Goal: Information Seeking & Learning: Understand process/instructions

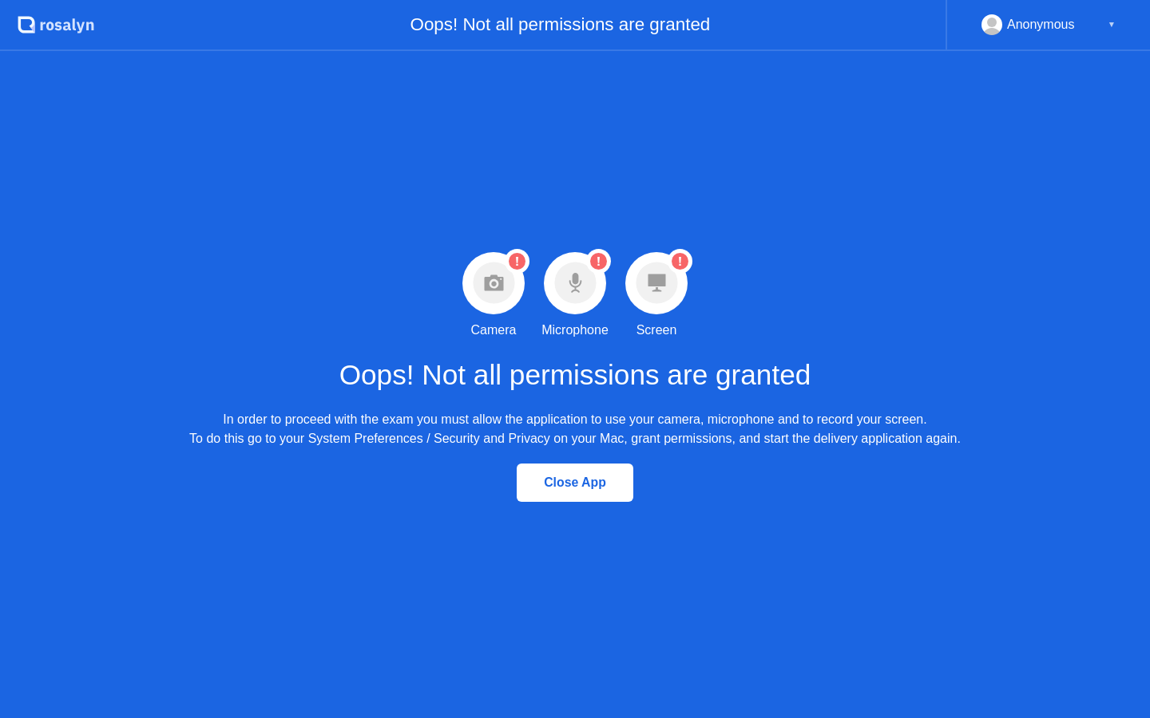
click at [579, 312] on div at bounding box center [575, 283] width 62 height 62
click at [582, 266] on circle at bounding box center [575, 284] width 42 height 42
click at [1112, 681] on icon "Open Intercom Messenger" at bounding box center [1114, 683] width 18 height 21
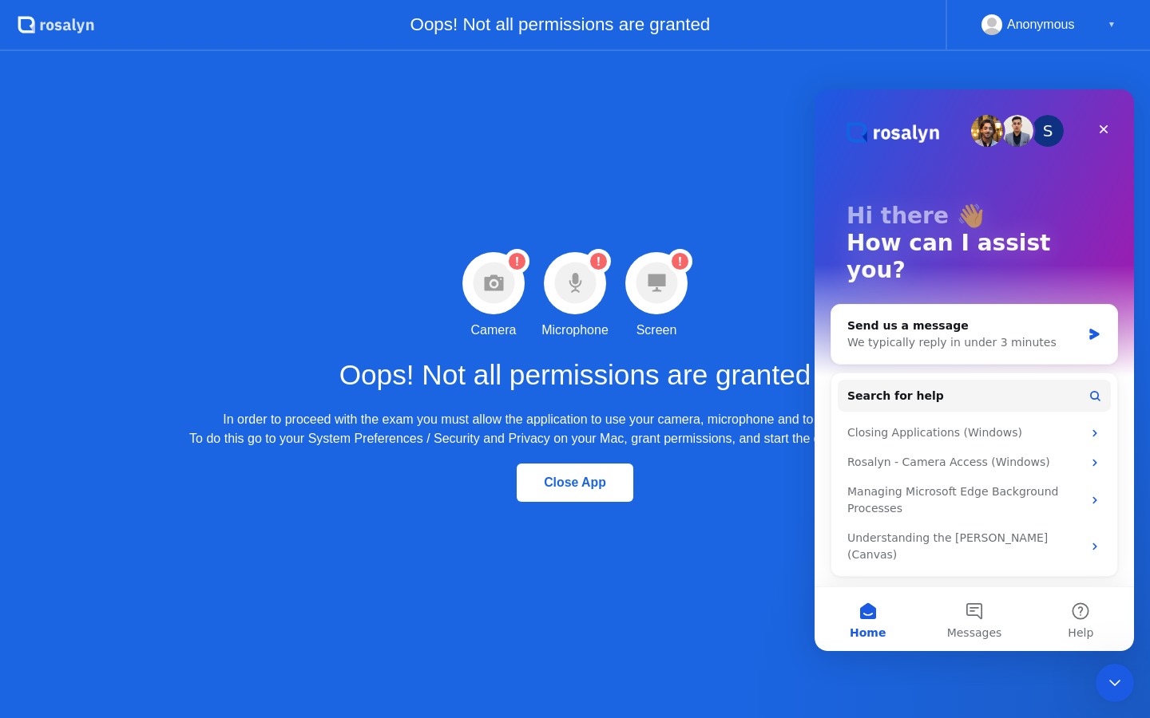
click at [675, 261] on circle at bounding box center [679, 261] width 17 height 17
click at [592, 261] on circle at bounding box center [598, 261] width 17 height 17
click at [504, 264] on icon at bounding box center [494, 283] width 42 height 42
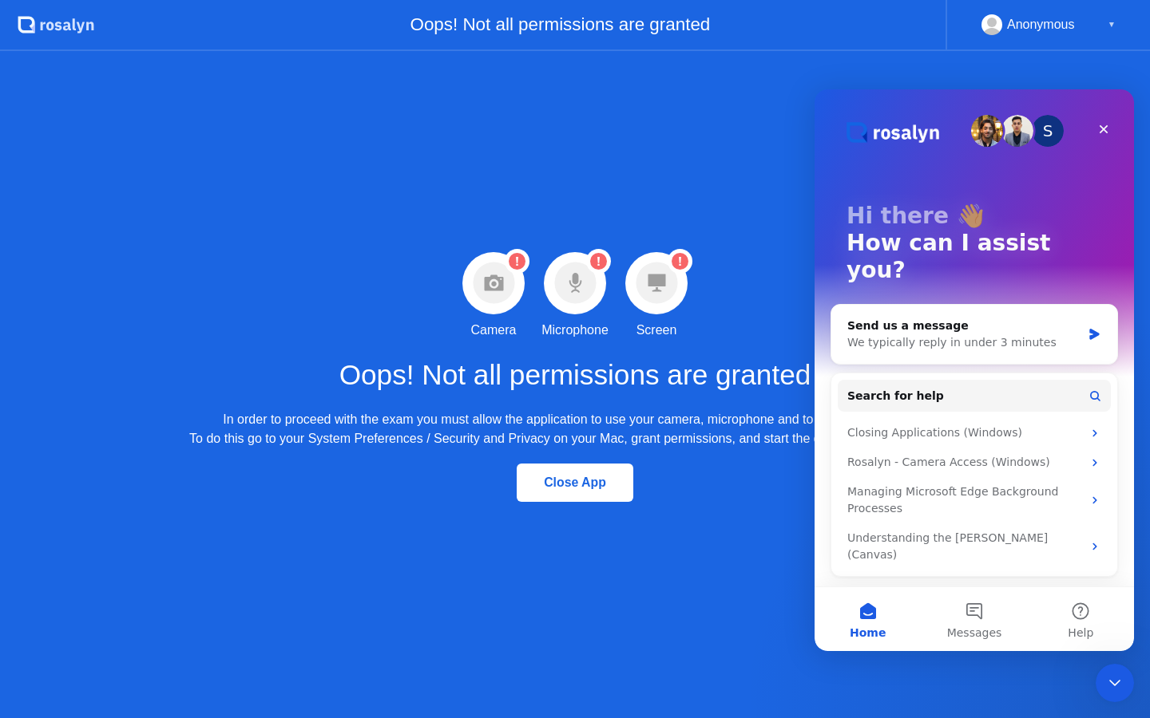
click at [498, 275] on circle at bounding box center [494, 284] width 42 height 42
click at [655, 353] on div "Oops! Not all permissions are granted In order to proceed with the exam you mus…" at bounding box center [574, 394] width 771 height 109
click at [963, 620] on button "Messages" at bounding box center [973, 620] width 106 height 64
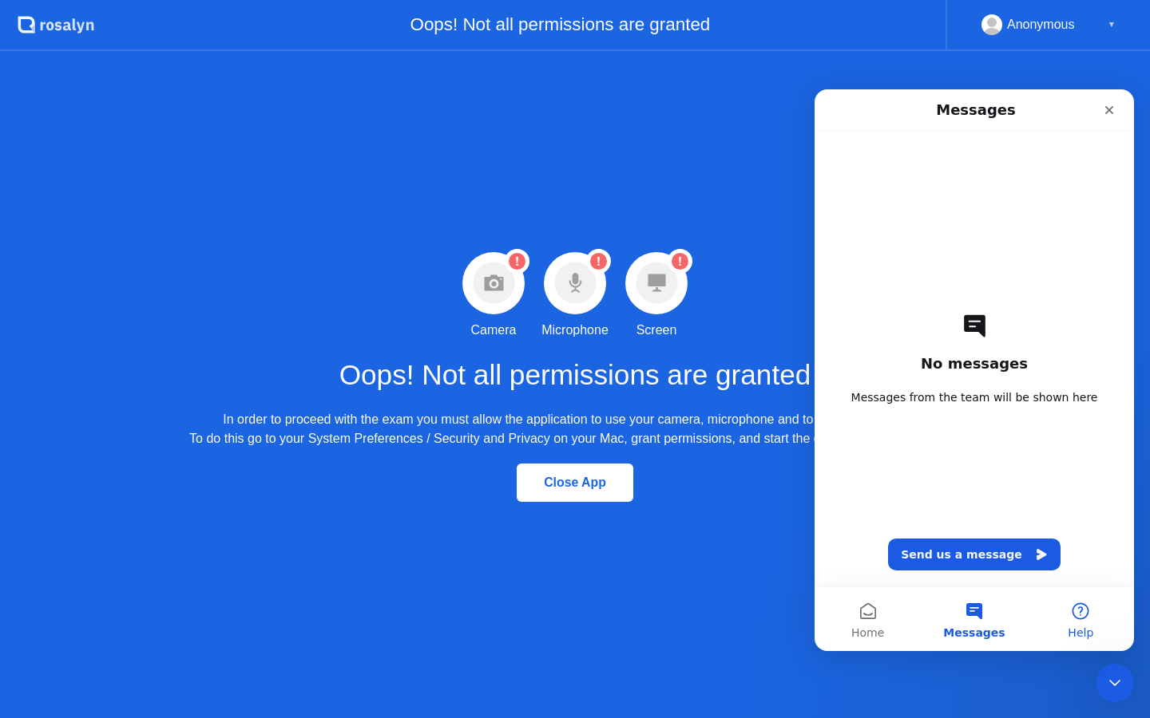
click at [1067, 613] on button "Help" at bounding box center [1080, 620] width 106 height 64
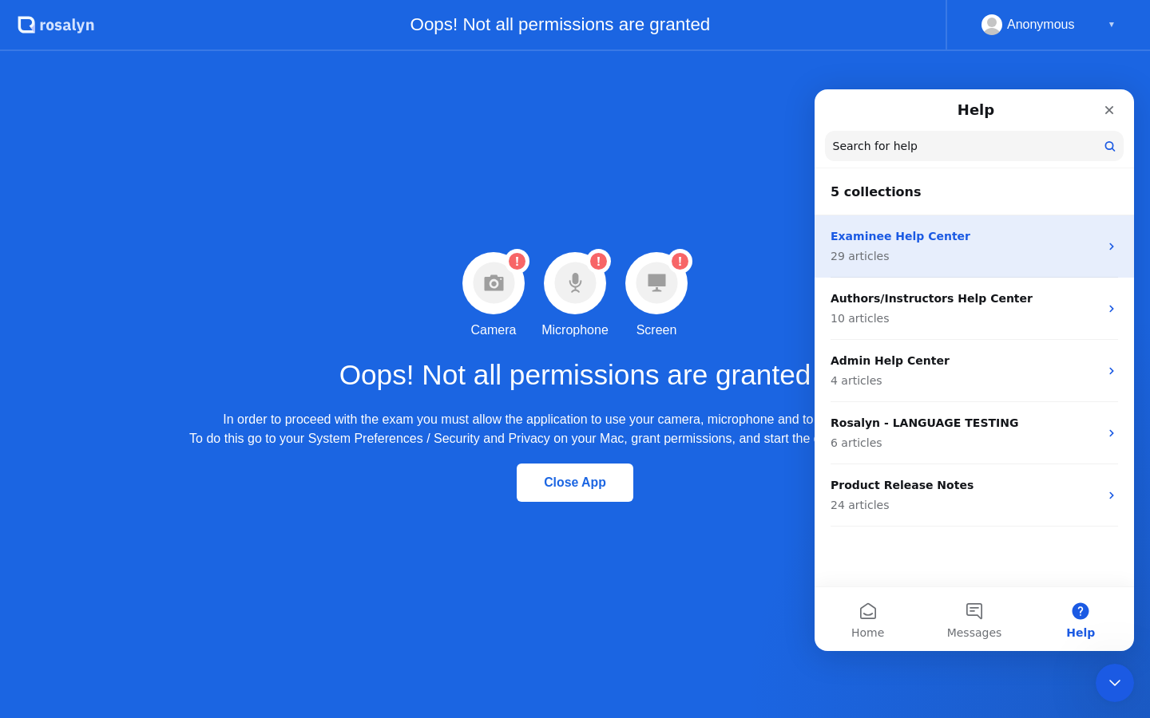
click at [967, 246] on div "Examinee Help Center 29 articles" at bounding box center [964, 246] width 268 height 37
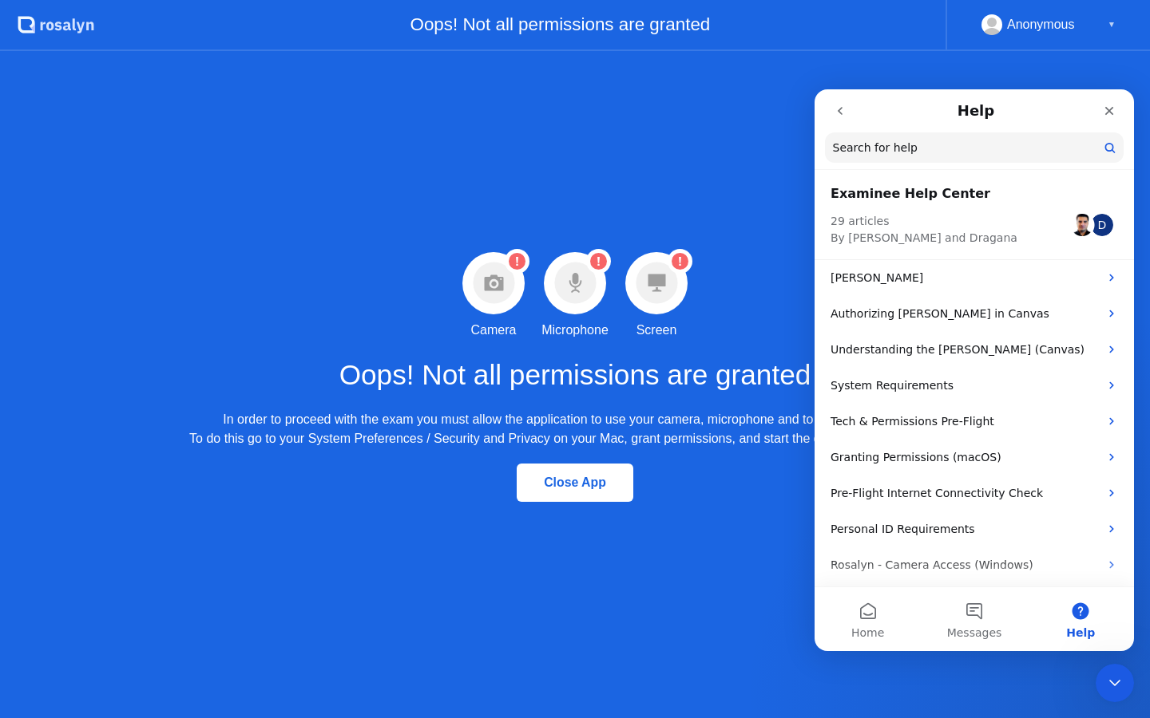
click at [585, 329] on div "Microphone" at bounding box center [574, 330] width 67 height 19
click at [585, 250] on div "Warning Camera permission not granted Camera Warning Microphone permission not …" at bounding box center [575, 384] width 1150 height 667
click at [591, 260] on circle at bounding box center [598, 261] width 17 height 17
click at [592, 263] on circle at bounding box center [598, 261] width 17 height 17
click at [1107, 106] on icon "Close" at bounding box center [1108, 111] width 13 height 13
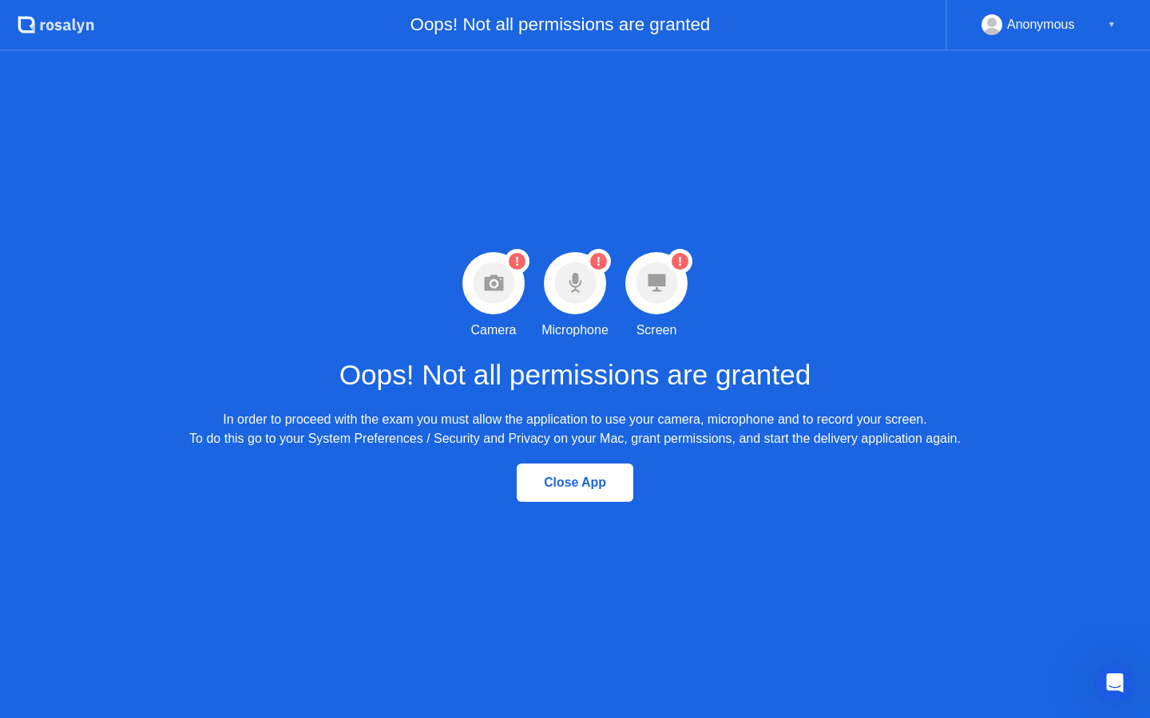
click at [510, 267] on circle at bounding box center [517, 261] width 25 height 25
click at [493, 310] on div at bounding box center [493, 283] width 62 height 62
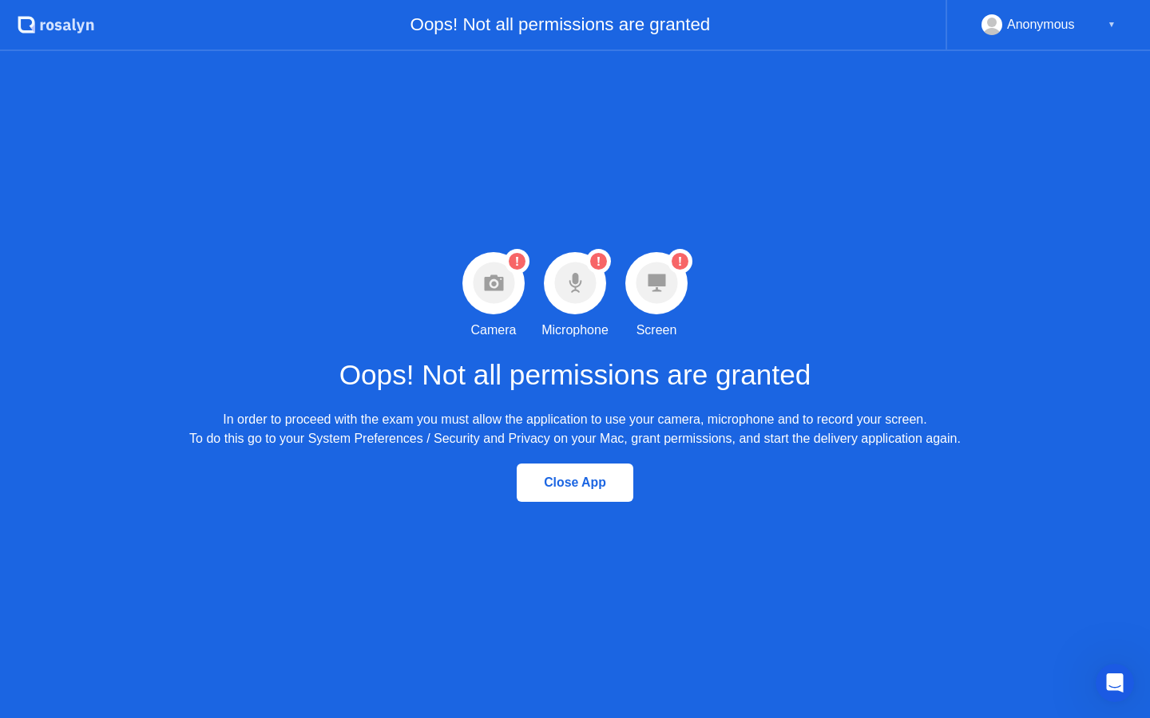
click at [493, 326] on div "Camera" at bounding box center [494, 330] width 46 height 19
click at [489, 304] on icon at bounding box center [494, 283] width 42 height 42
click at [521, 264] on circle at bounding box center [516, 261] width 17 height 17
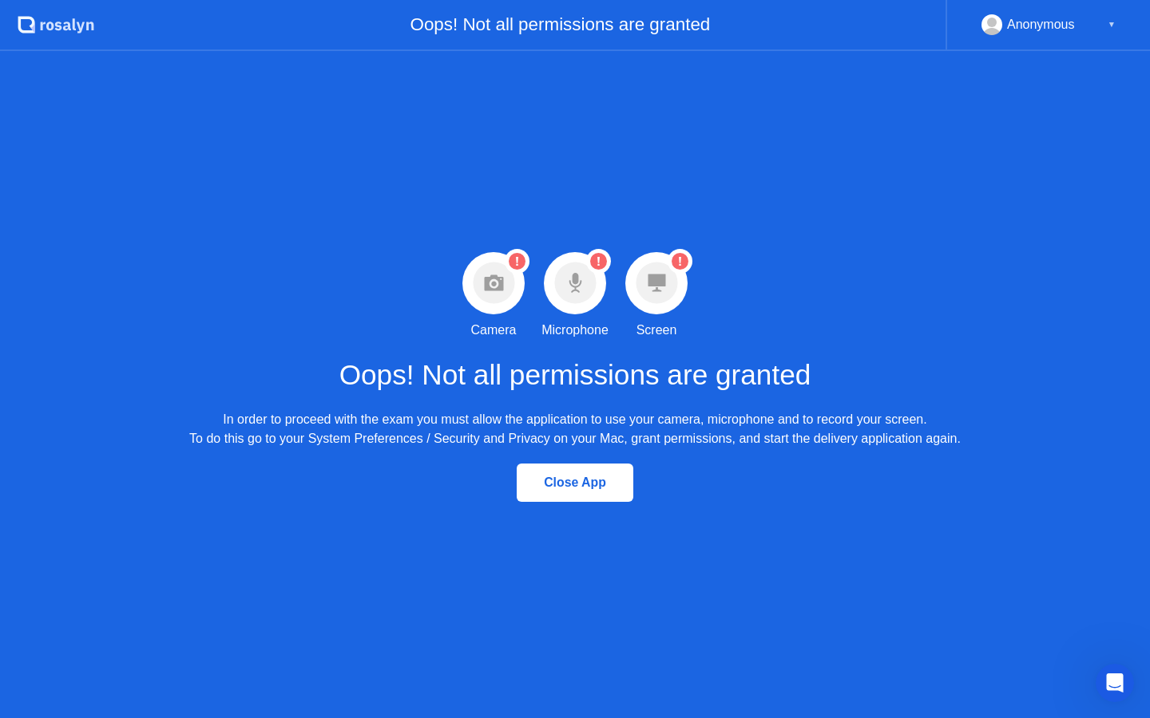
click at [521, 264] on circle at bounding box center [516, 261] width 17 height 17
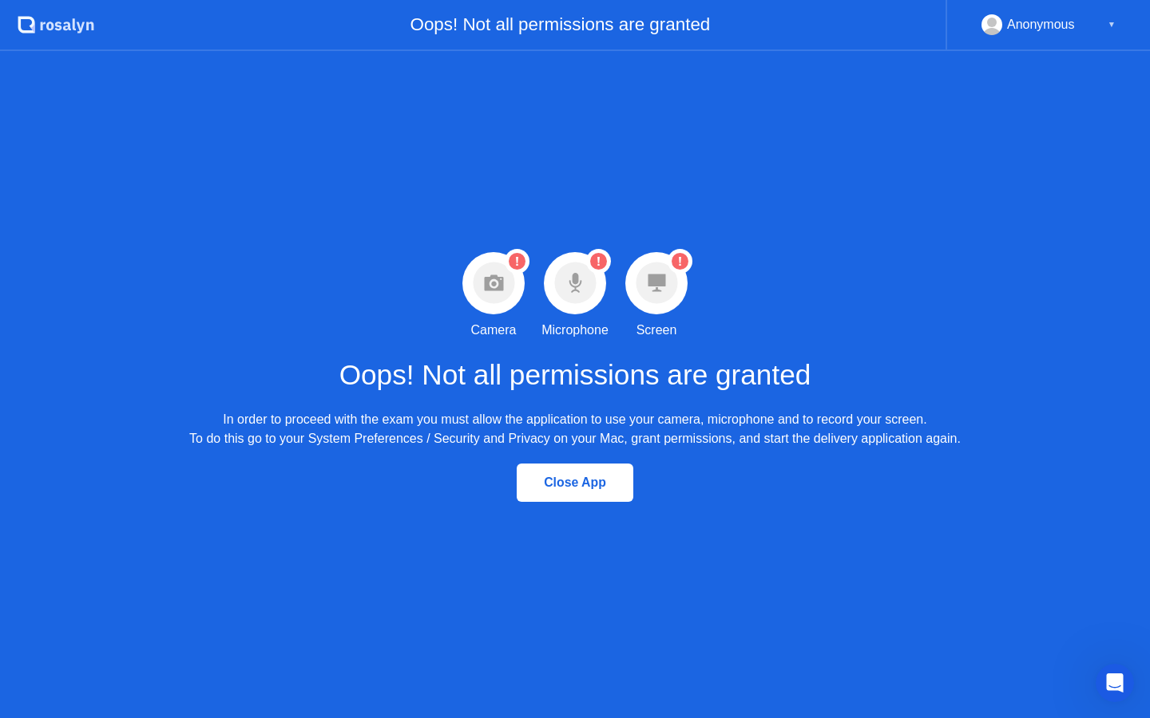
click at [586, 267] on icon "Warning Microphone permission not granted" at bounding box center [598, 261] width 25 height 25
click at [599, 256] on circle at bounding box center [598, 261] width 17 height 17
click at [675, 267] on circle at bounding box center [679, 261] width 25 height 25
click at [676, 253] on circle at bounding box center [679, 261] width 17 height 17
click at [512, 274] on icon at bounding box center [494, 283] width 42 height 42
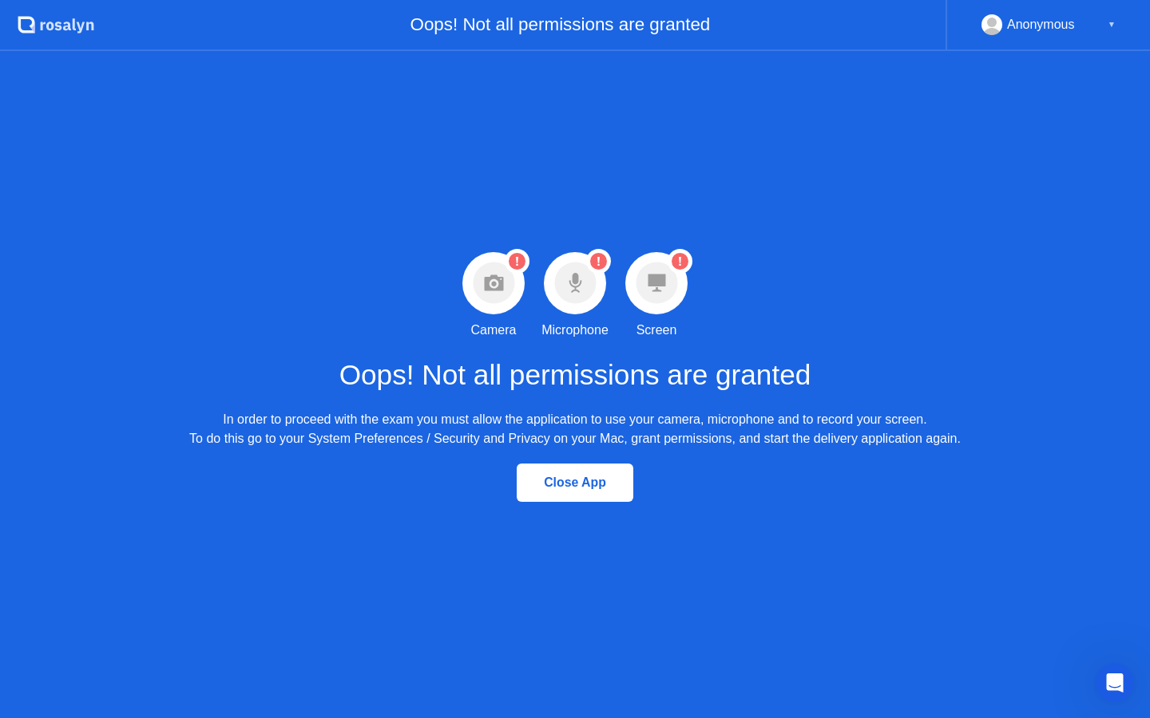
click at [499, 279] on icon at bounding box center [493, 283] width 19 height 16
click at [573, 280] on icon at bounding box center [575, 278] width 6 height 11
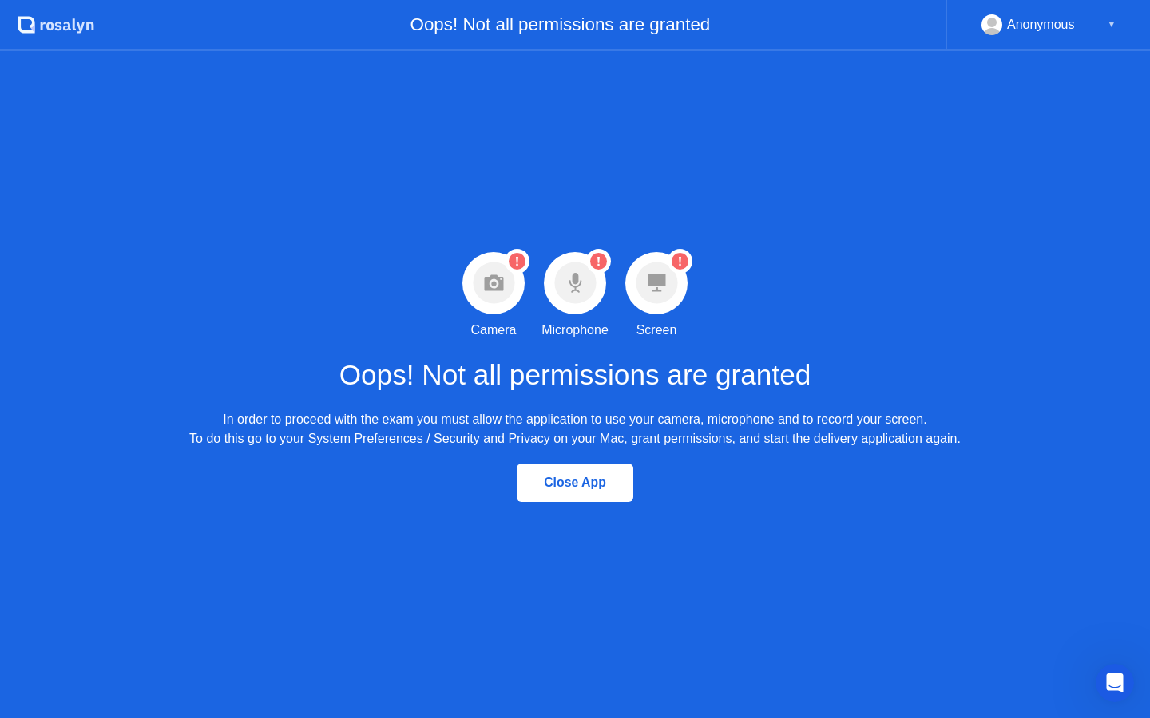
click at [573, 280] on icon at bounding box center [575, 278] width 6 height 11
click at [573, 281] on icon at bounding box center [575, 278] width 6 height 11
click at [663, 292] on circle at bounding box center [656, 284] width 42 height 42
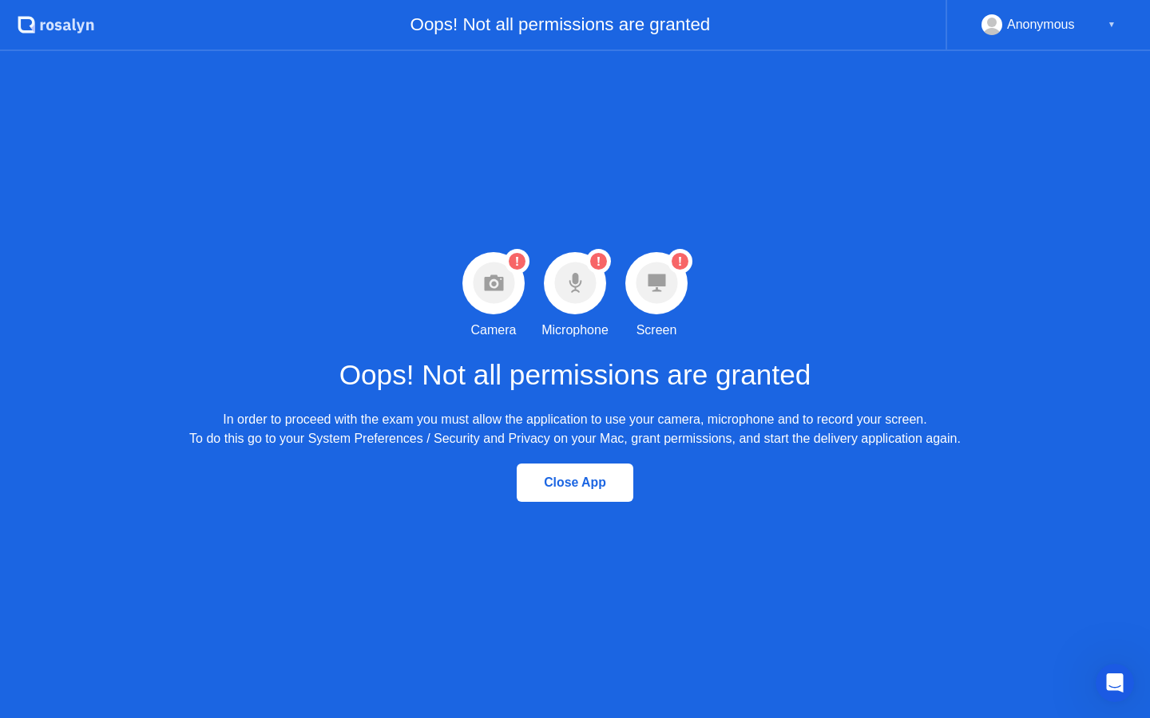
click at [660, 292] on circle at bounding box center [656, 284] width 42 height 42
click at [521, 374] on h1 "Oops! Not all permissions are granted" at bounding box center [575, 375] width 472 height 42
click at [576, 288] on circle at bounding box center [575, 284] width 42 height 42
click at [576, 289] on circle at bounding box center [575, 284] width 42 height 42
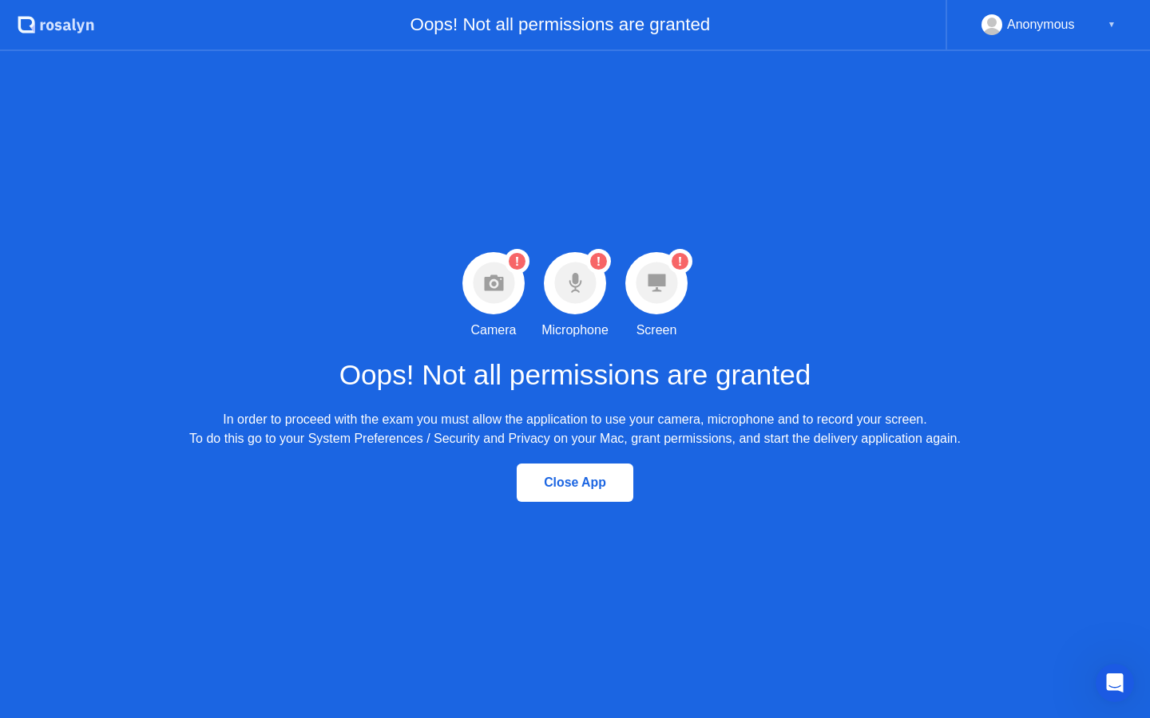
click at [499, 278] on icon at bounding box center [493, 283] width 19 height 16
click at [517, 265] on circle at bounding box center [516, 261] width 17 height 17
click at [516, 265] on circle at bounding box center [516, 261] width 17 height 17
click at [662, 283] on icon at bounding box center [656, 284] width 18 height 18
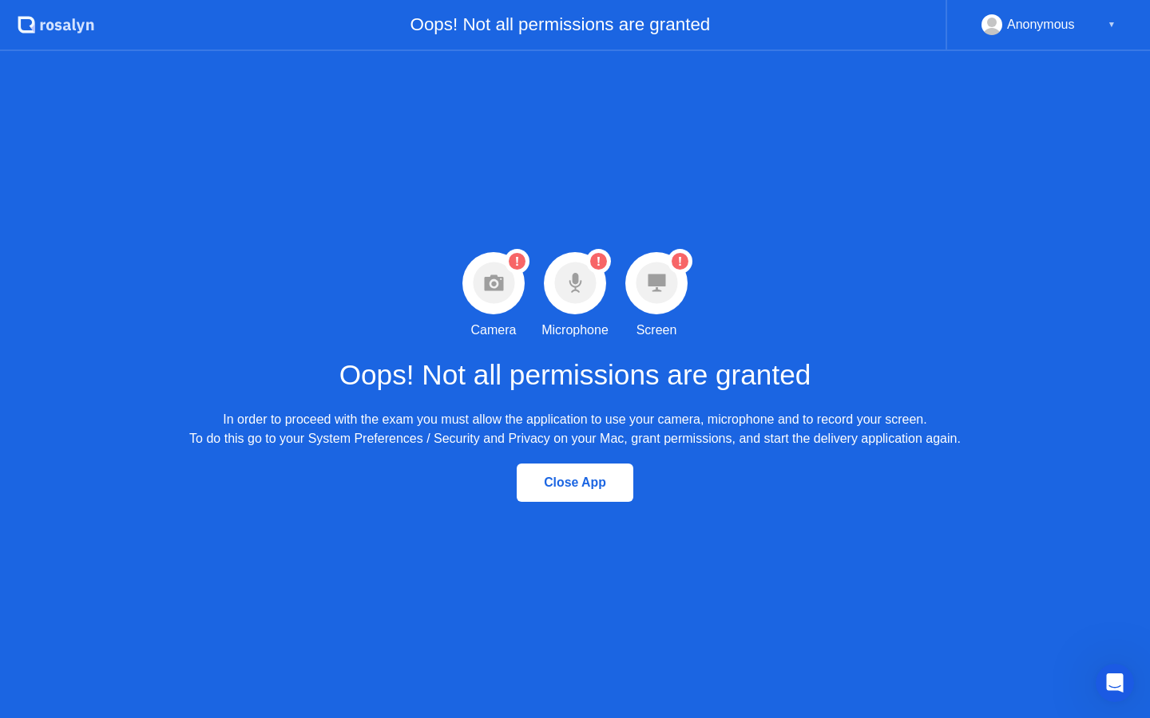
click at [662, 283] on icon at bounding box center [656, 284] width 18 height 18
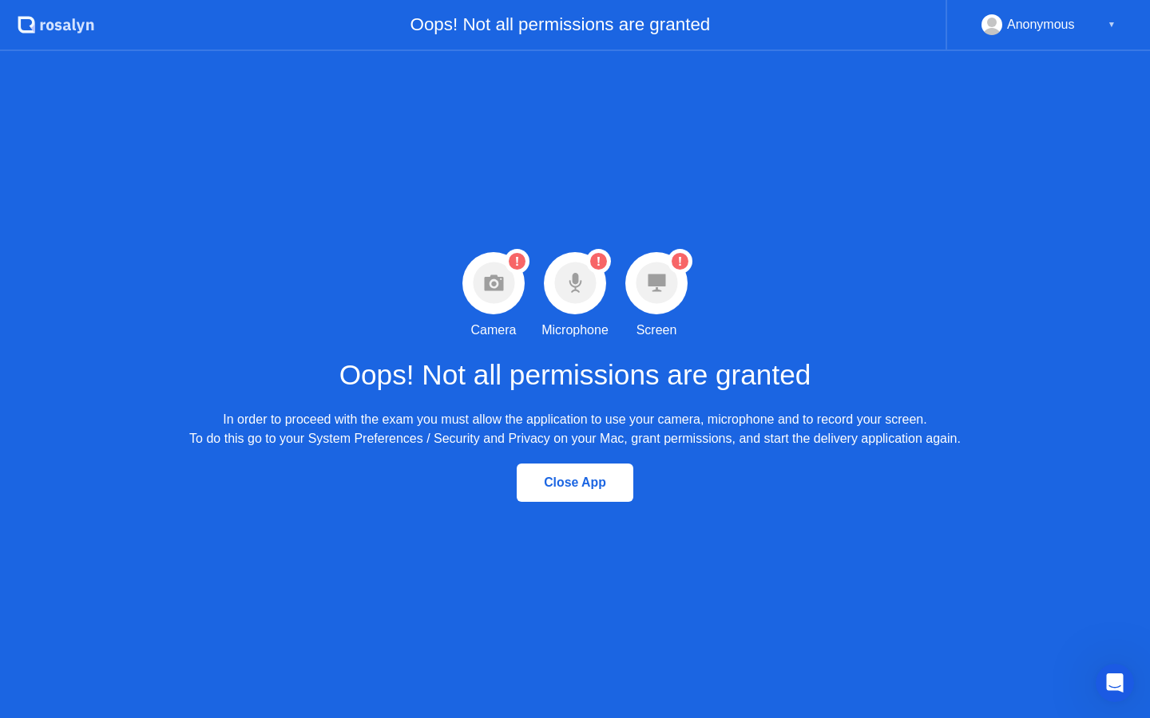
click at [662, 283] on icon at bounding box center [656, 284] width 18 height 18
click at [659, 286] on icon at bounding box center [656, 284] width 18 height 18
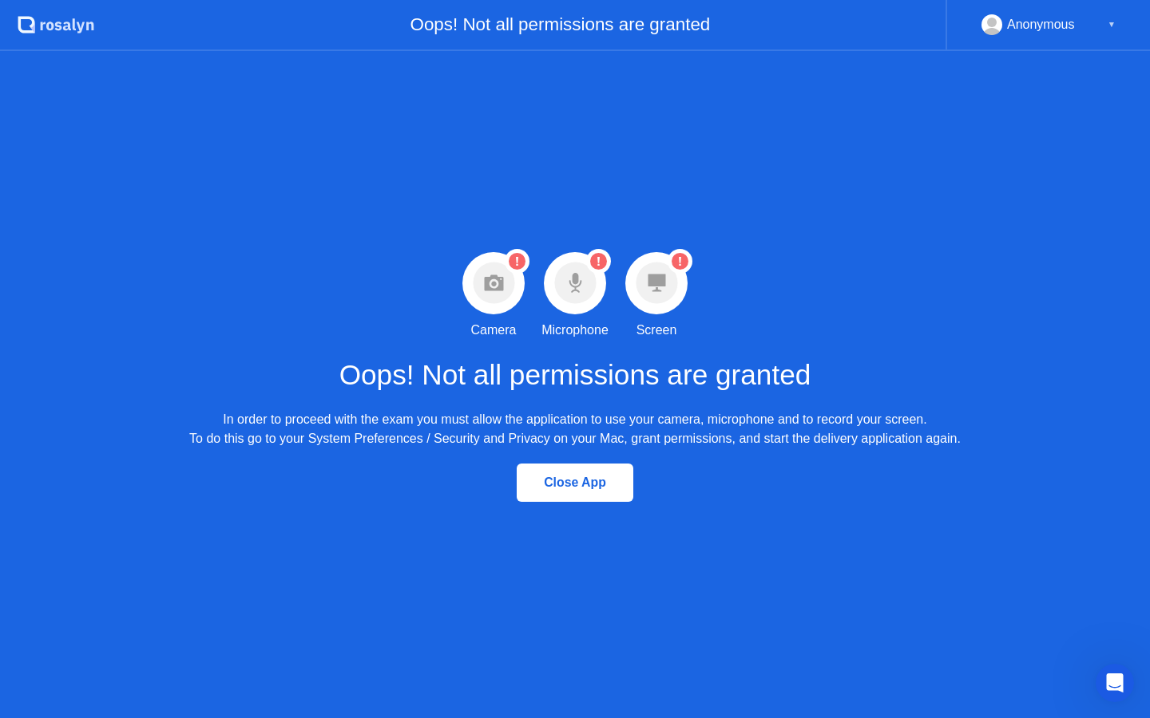
click at [659, 286] on icon at bounding box center [656, 284] width 18 height 18
click at [586, 252] on icon "Warning Microphone permission not granted" at bounding box center [598, 261] width 25 height 25
click at [491, 289] on icon at bounding box center [493, 283] width 19 height 16
click at [580, 286] on circle at bounding box center [575, 284] width 42 height 42
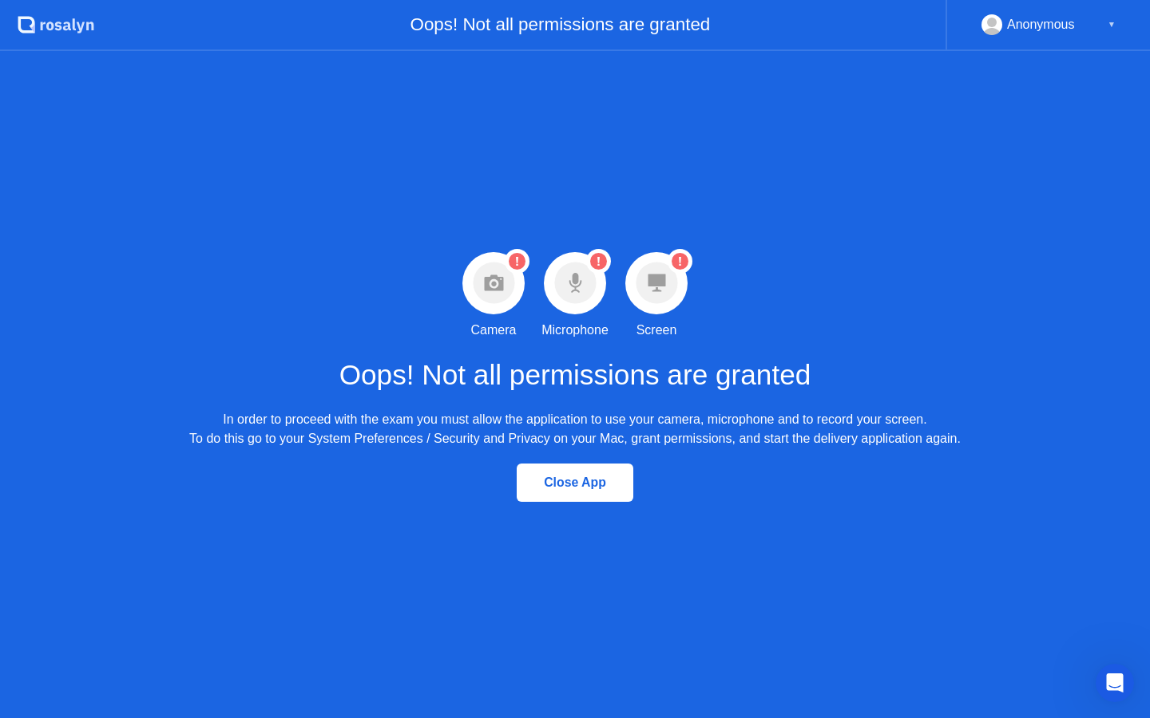
click at [580, 286] on circle at bounding box center [575, 284] width 42 height 42
click at [667, 289] on circle at bounding box center [656, 284] width 42 height 42
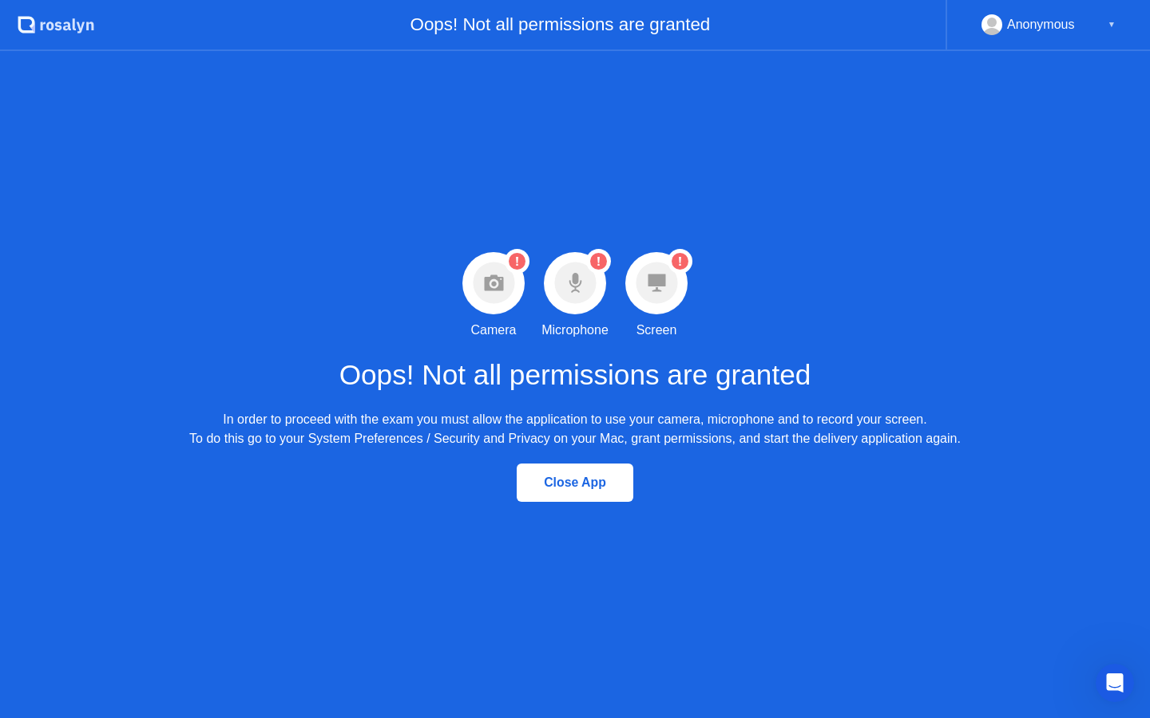
click at [520, 263] on circle at bounding box center [516, 261] width 17 height 17
click at [520, 260] on circle at bounding box center [516, 261] width 17 height 17
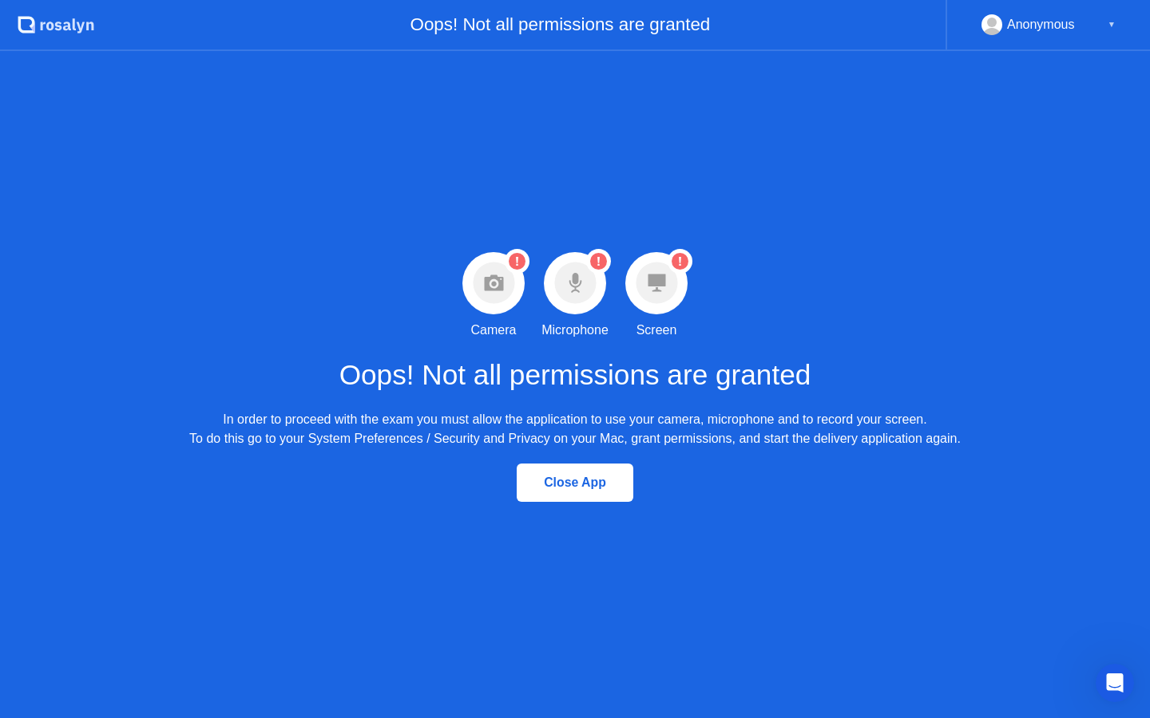
click at [516, 266] on circle at bounding box center [516, 261] width 17 height 17
click at [516, 263] on icon "Warning Camera permission not granted" at bounding box center [517, 261] width 25 height 25
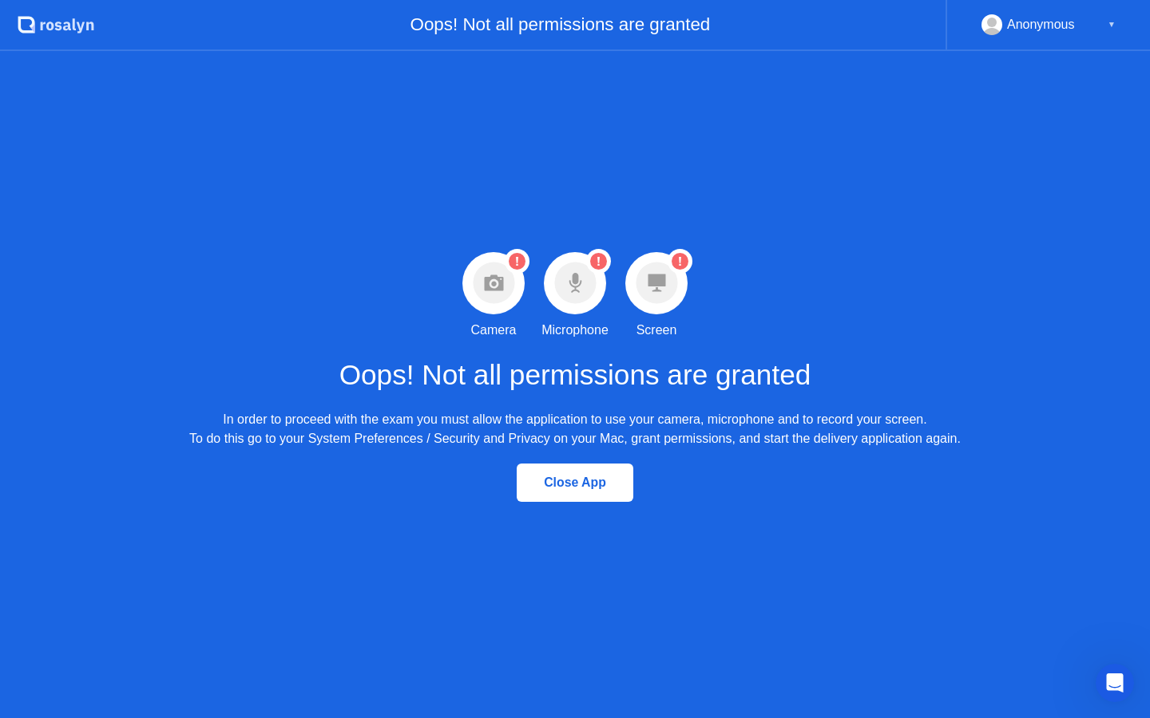
click at [516, 263] on icon at bounding box center [517, 261] width 2 height 9
click at [598, 258] on icon at bounding box center [598, 261] width 2 height 9
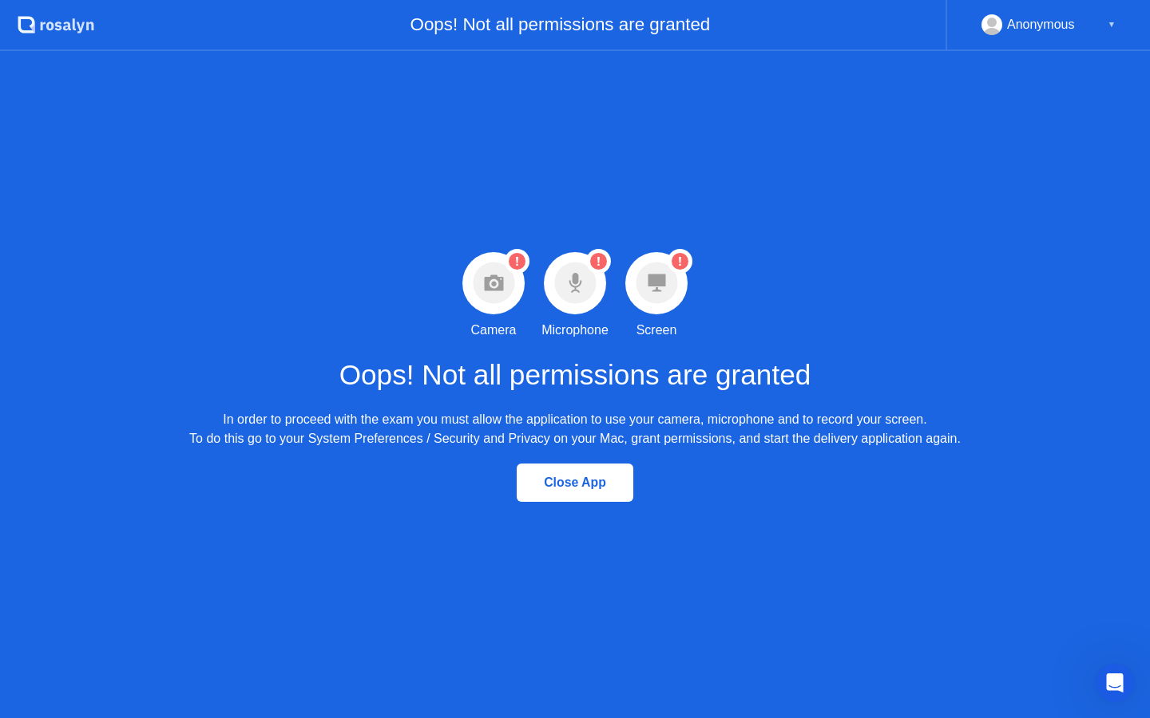
click at [598, 258] on icon at bounding box center [598, 261] width 2 height 9
click at [35, 26] on icon ".st0{fill:#f0f8ff;} .st1{fill:#d4e3ff;} .st2{fill:#b4c2ff;} background" at bounding box center [56, 25] width 77 height 26
click at [1062, 36] on div "Anonymous ▼" at bounding box center [1047, 25] width 204 height 51
click at [1063, 17] on div "Anonymous" at bounding box center [1041, 24] width 68 height 21
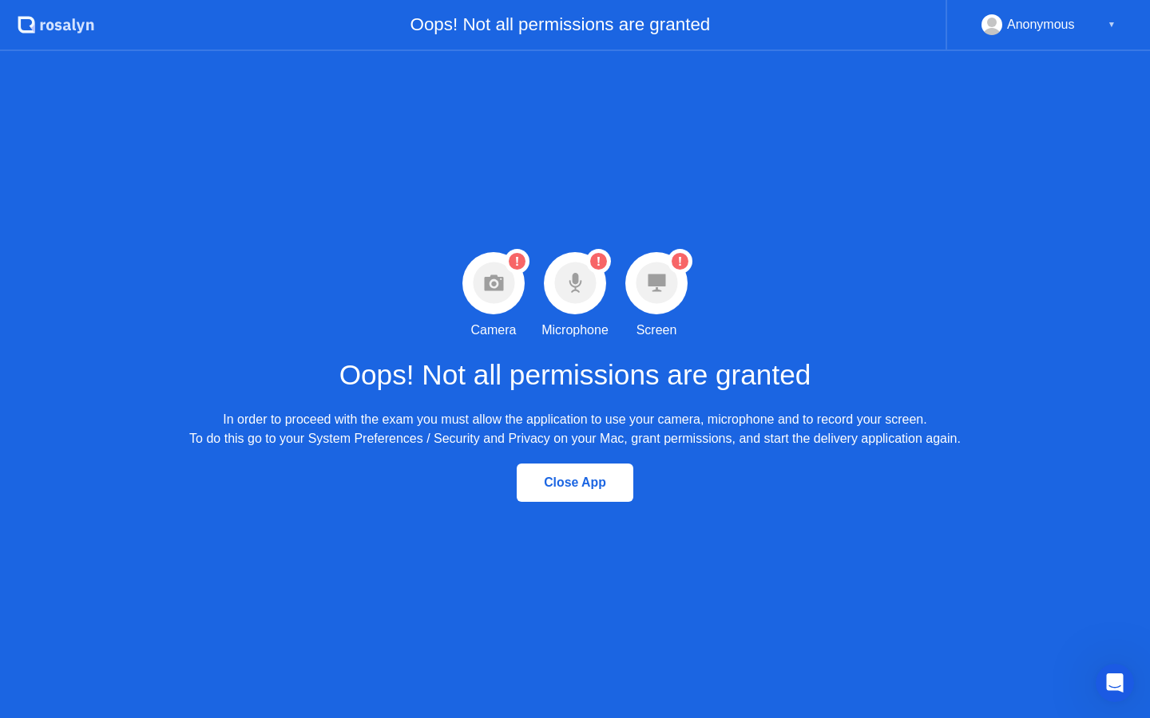
click at [1065, 30] on div "Anonymous" at bounding box center [1041, 24] width 68 height 21
click at [1114, 26] on div "▼" at bounding box center [1111, 24] width 8 height 21
click at [1093, 683] on div "Open Intercom Messenger" at bounding box center [1112, 681] width 53 height 53
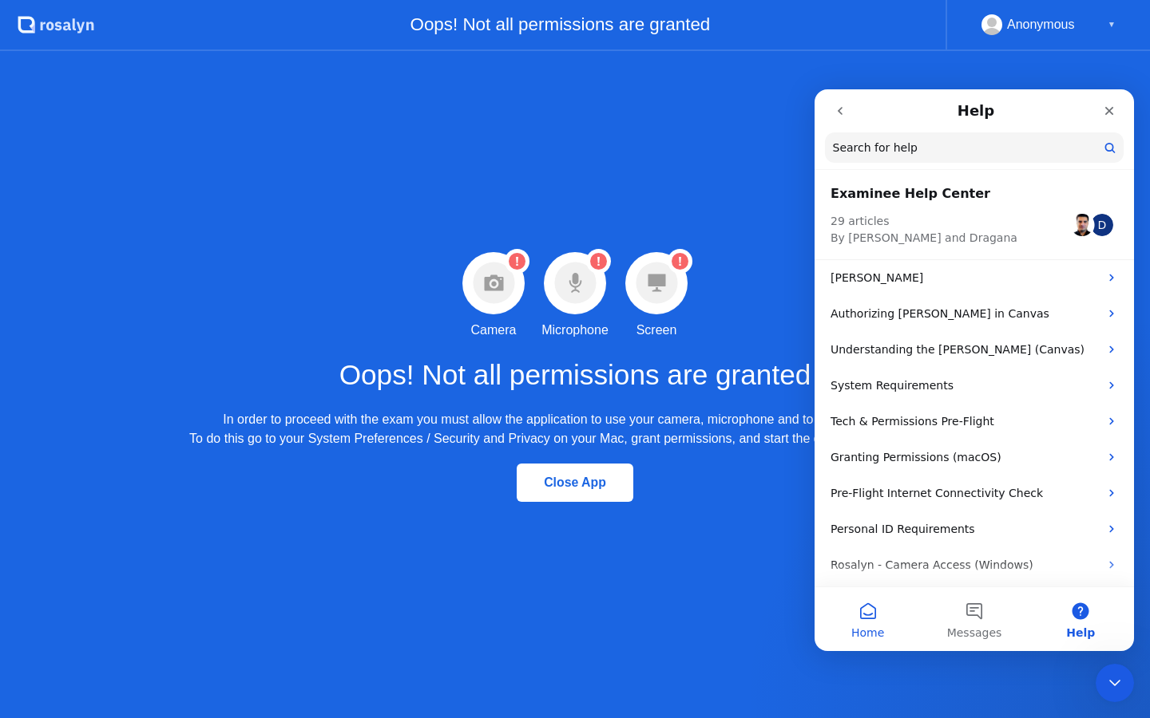
click at [873, 607] on button "Home" at bounding box center [867, 620] width 106 height 64
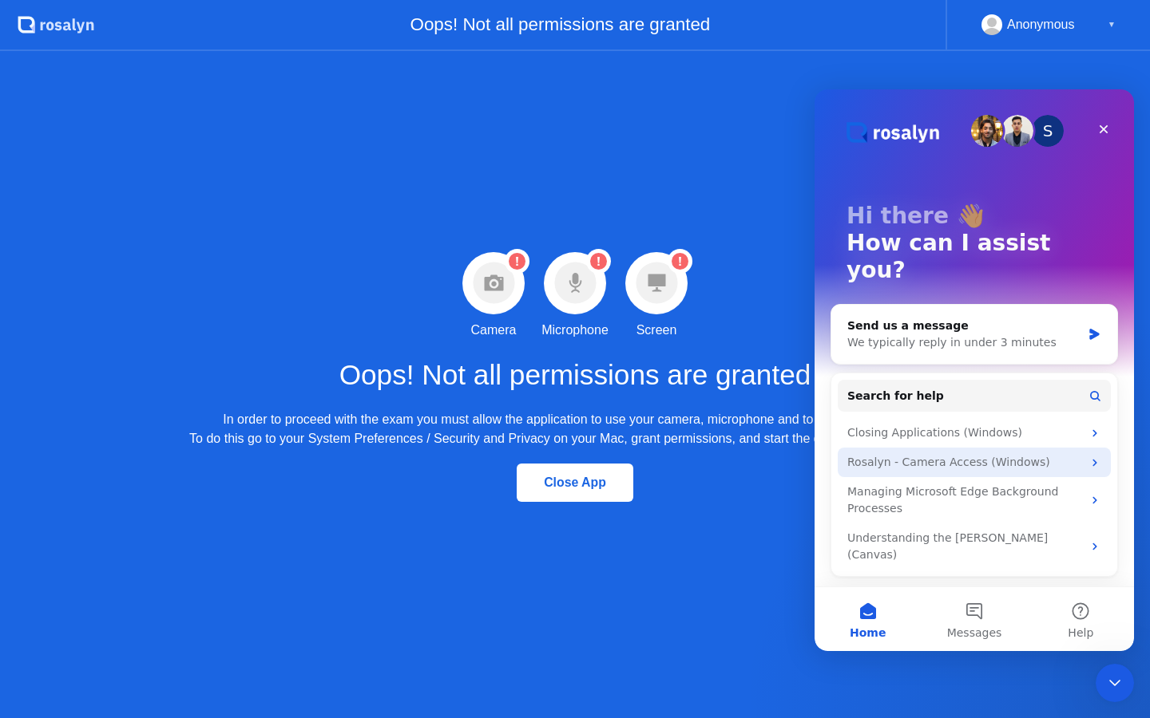
click at [1019, 454] on div "Rosalyn - Camera Access (Windows)" at bounding box center [964, 462] width 235 height 17
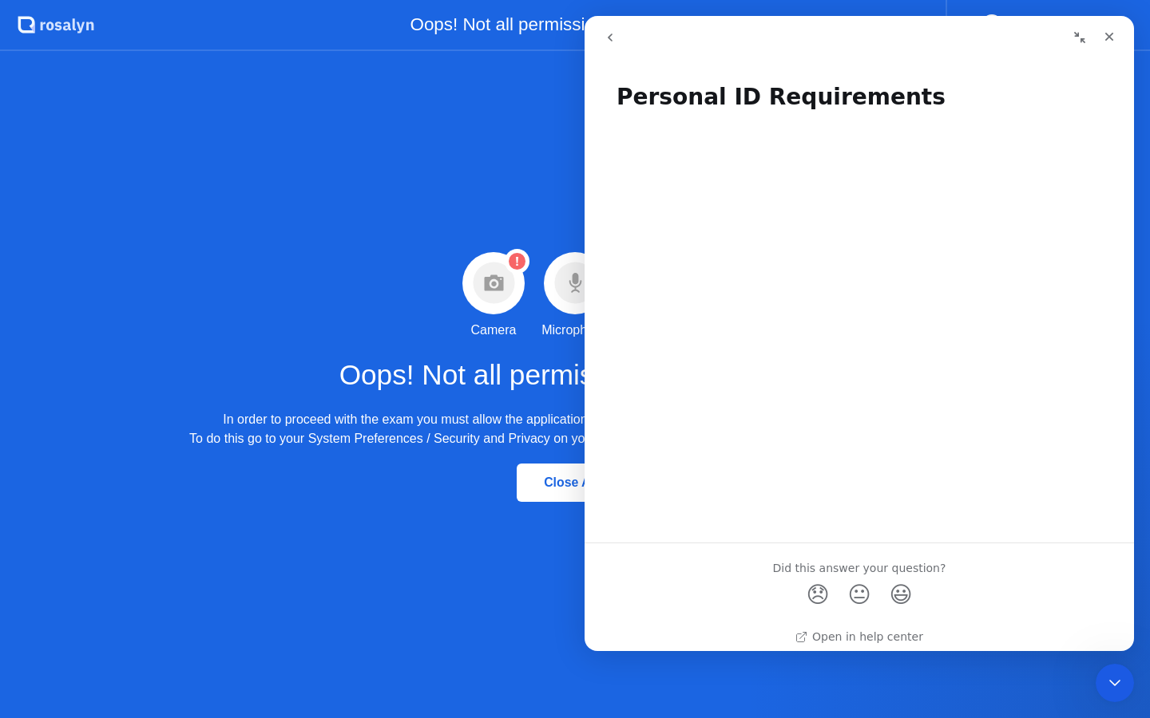
scroll to position [10, 0]
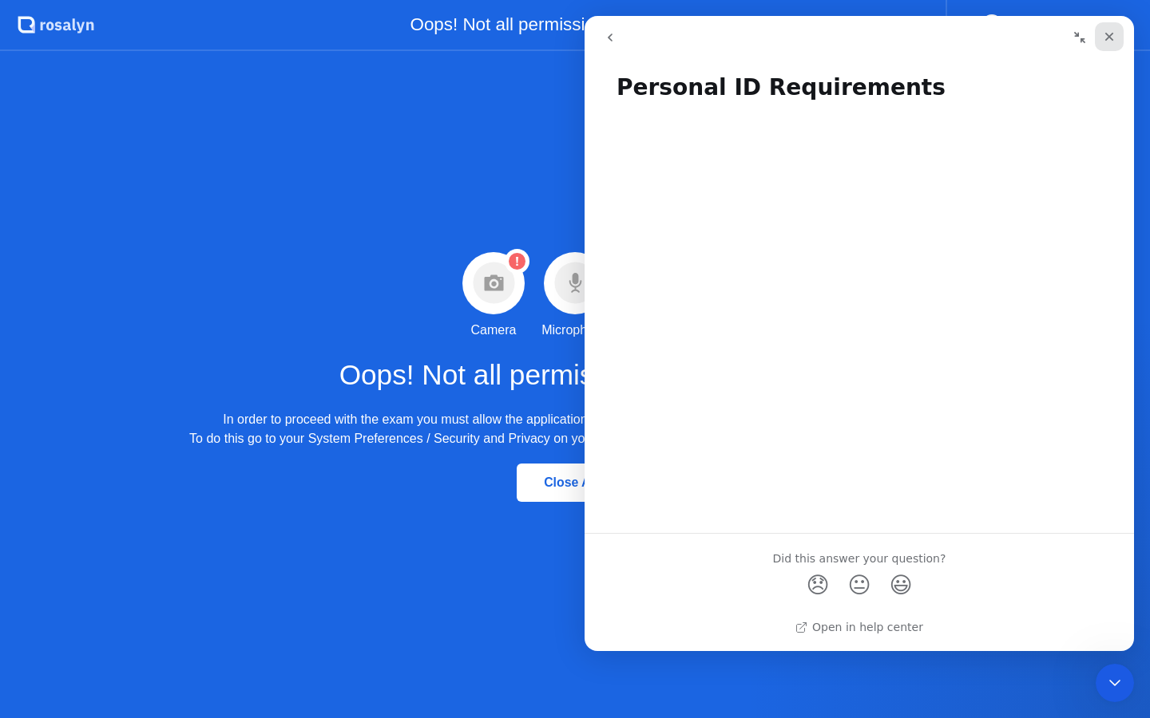
click at [1112, 37] on icon "Close" at bounding box center [1108, 36] width 13 height 13
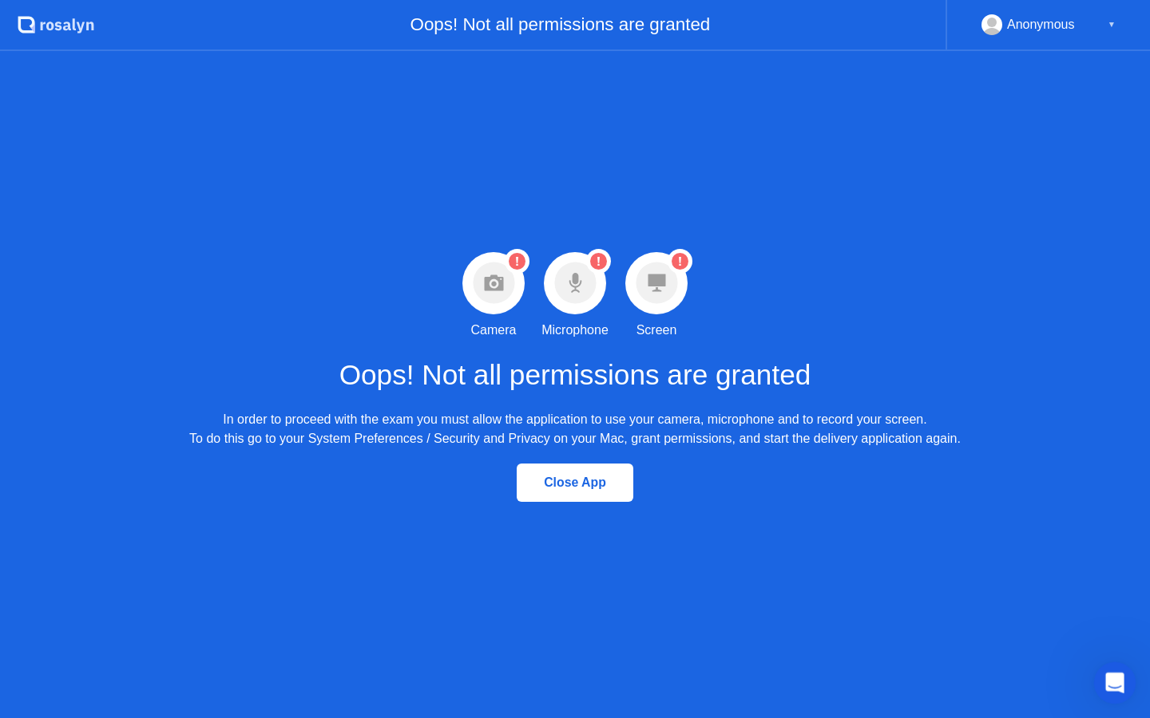
click at [1128, 675] on div "Open Intercom Messenger" at bounding box center [1112, 681] width 53 height 53
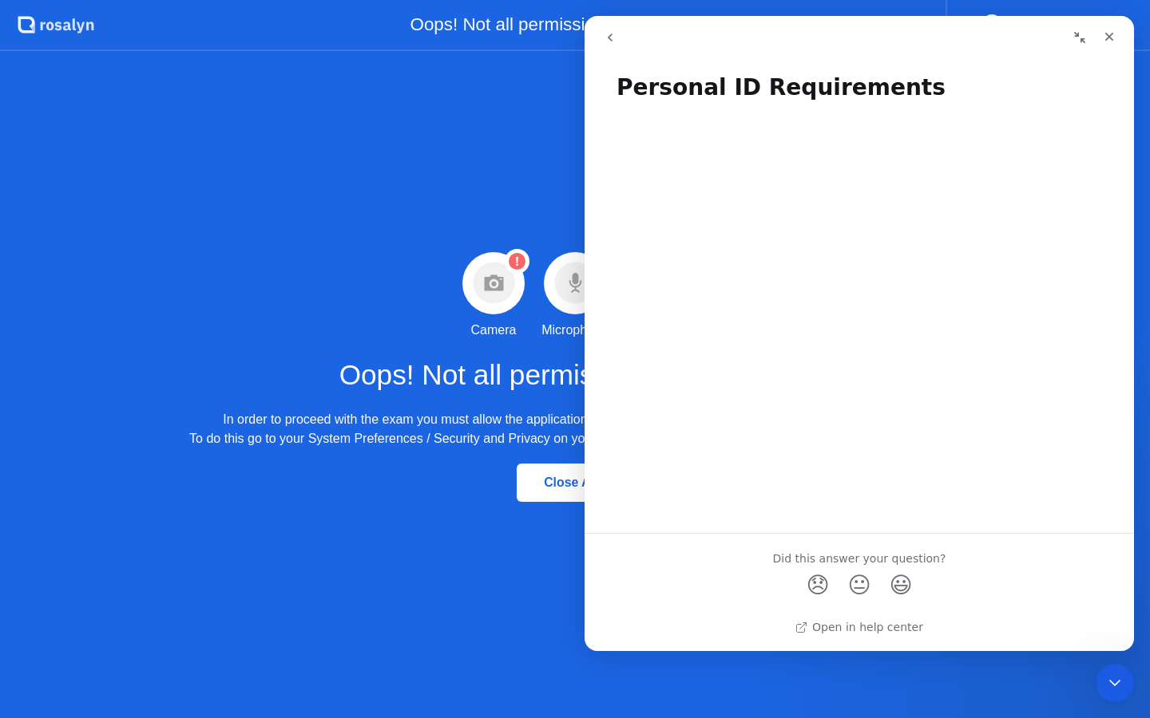
click at [617, 35] on button "go back" at bounding box center [610, 37] width 30 height 30
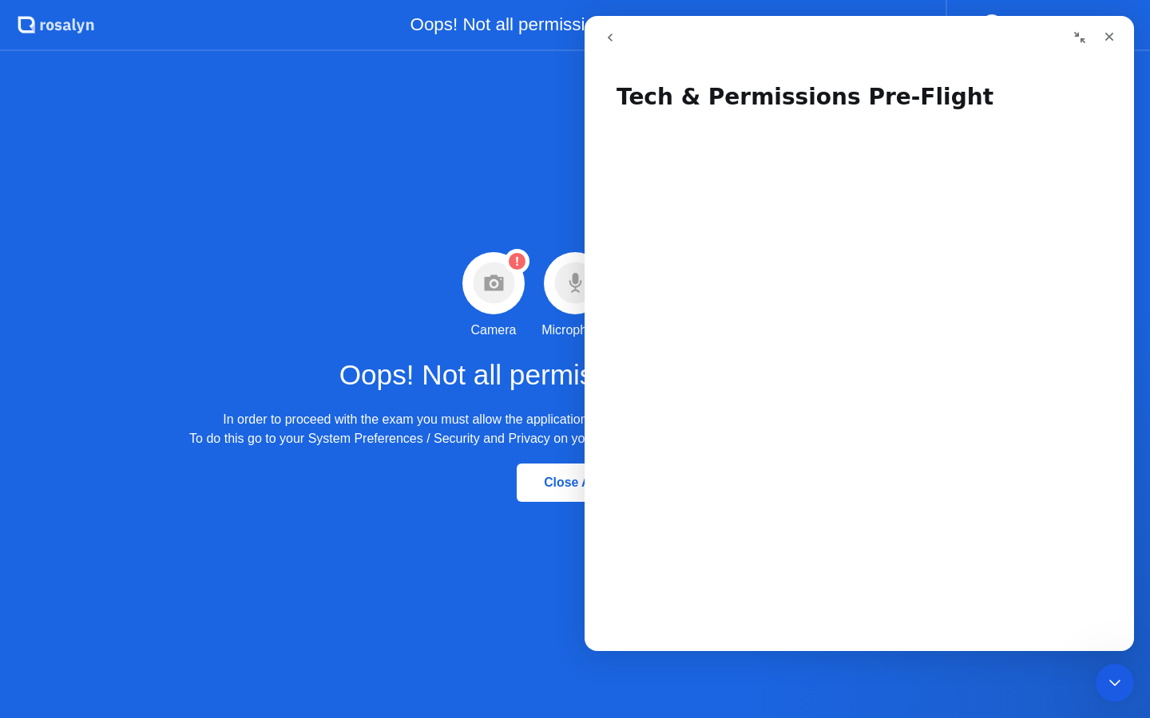
click at [617, 35] on button "go back" at bounding box center [610, 37] width 30 height 30
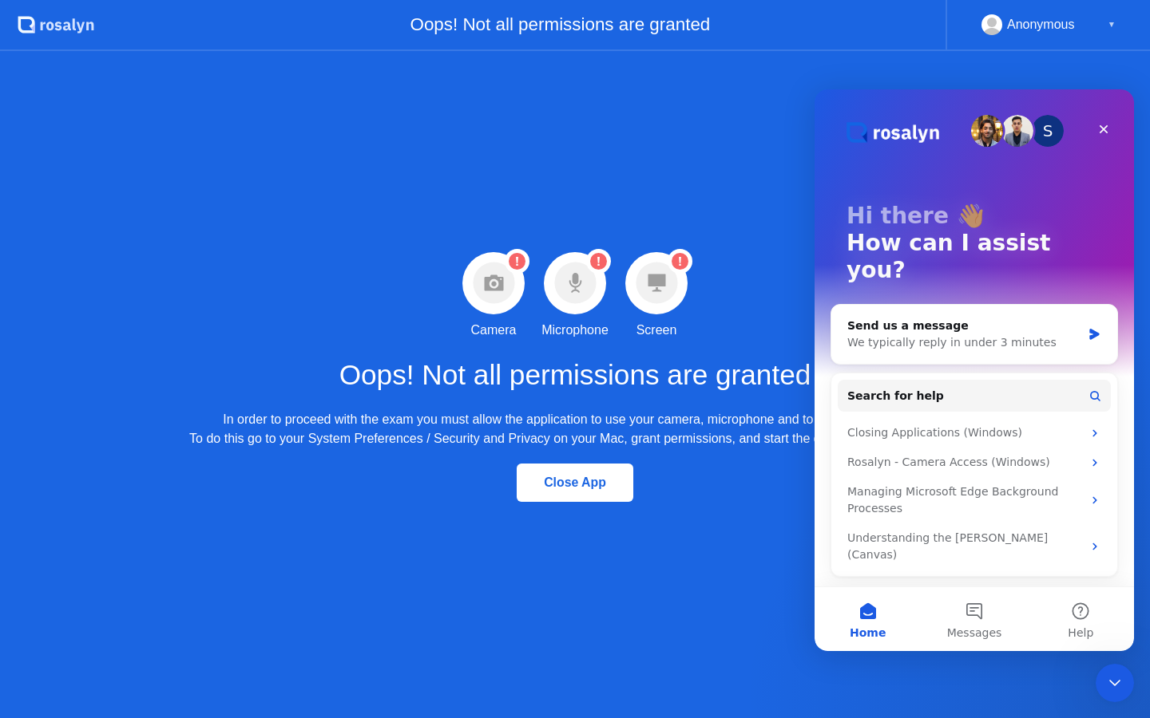
click at [1073, 705] on div "Warning Camera permission not granted Camera Warning Microphone permission not …" at bounding box center [575, 384] width 1150 height 667
click at [1094, 680] on div "Close Intercom Messenger" at bounding box center [1112, 681] width 38 height 38
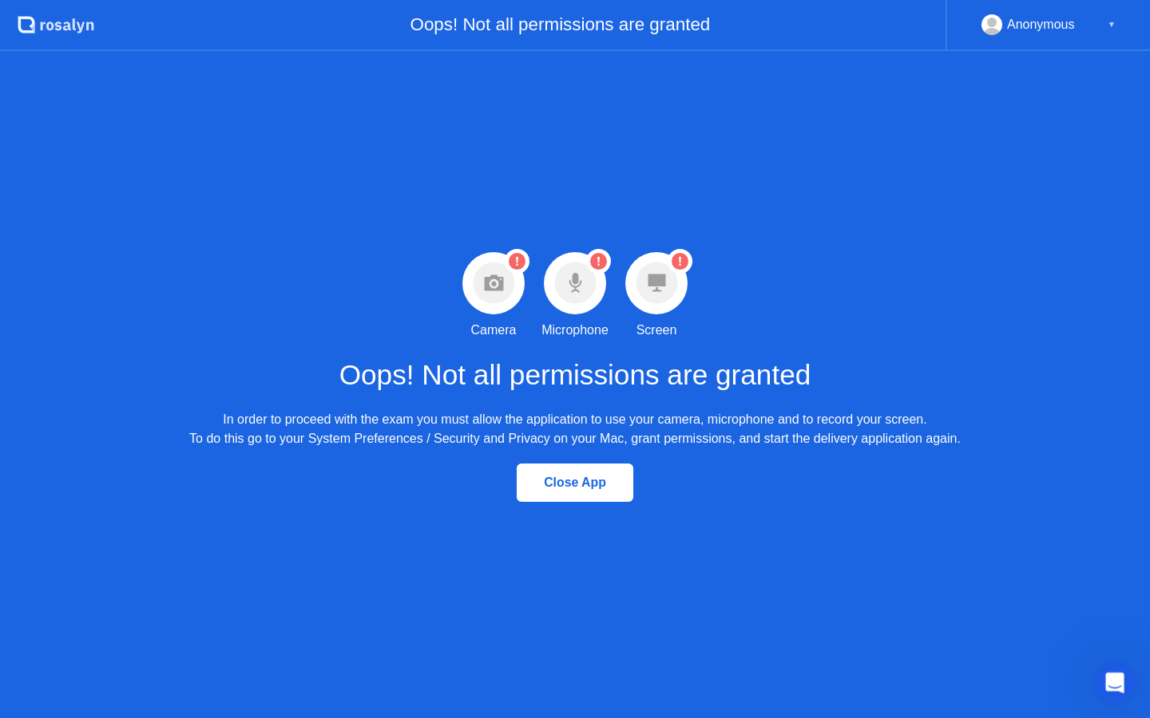
click at [1122, 675] on div "Open Intercom Messenger" at bounding box center [1112, 681] width 53 height 53
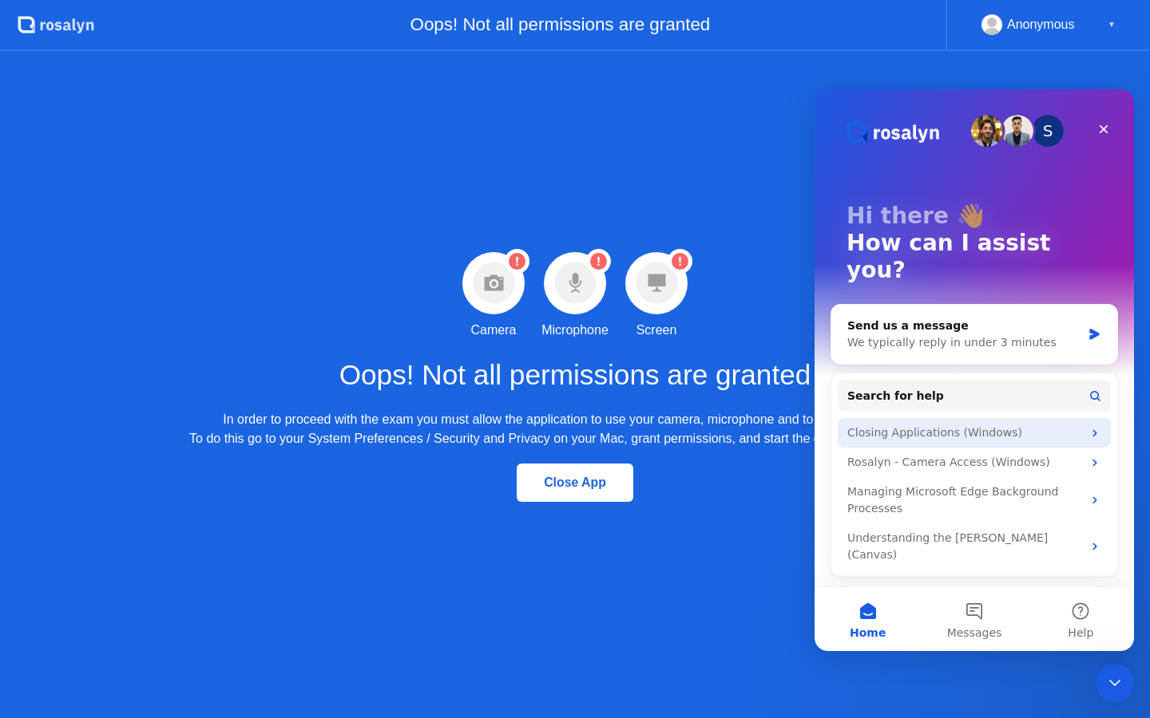
click at [1055, 418] on div "Closing Applications (Windows)" at bounding box center [973, 433] width 273 height 30
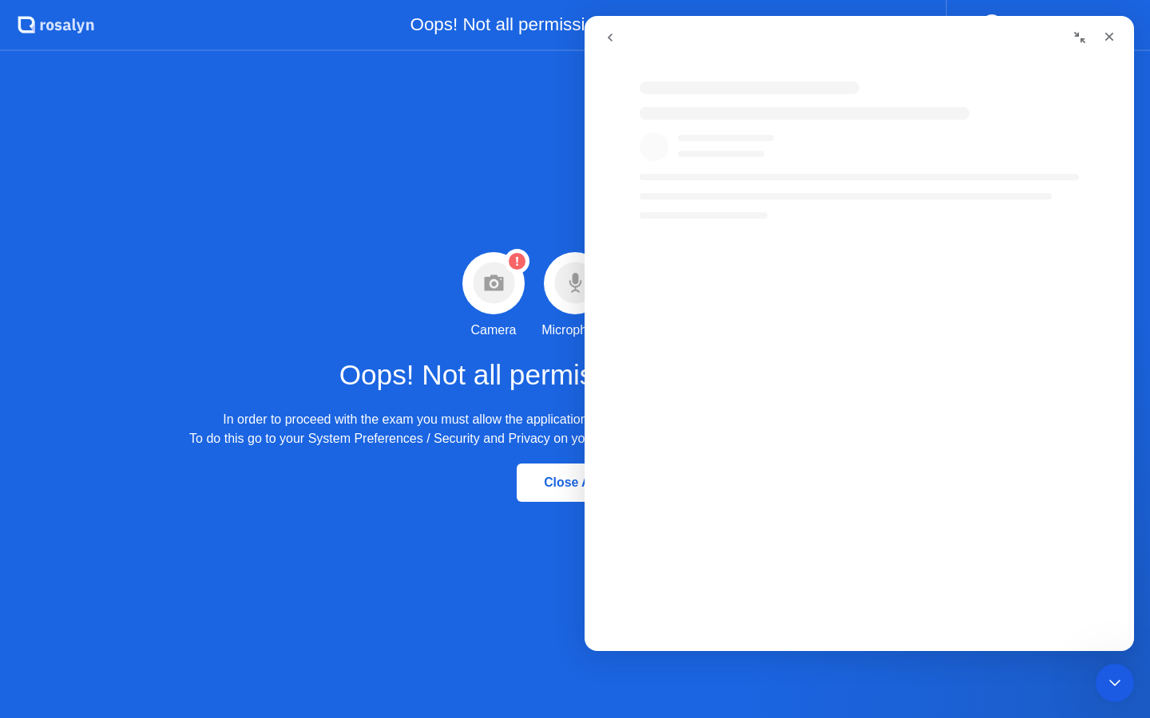
click at [490, 146] on div "Warning Camera permission not granted Camera Warning Microphone permission not …" at bounding box center [575, 384] width 1150 height 667
click at [604, 34] on icon "go back" at bounding box center [609, 37] width 13 height 13
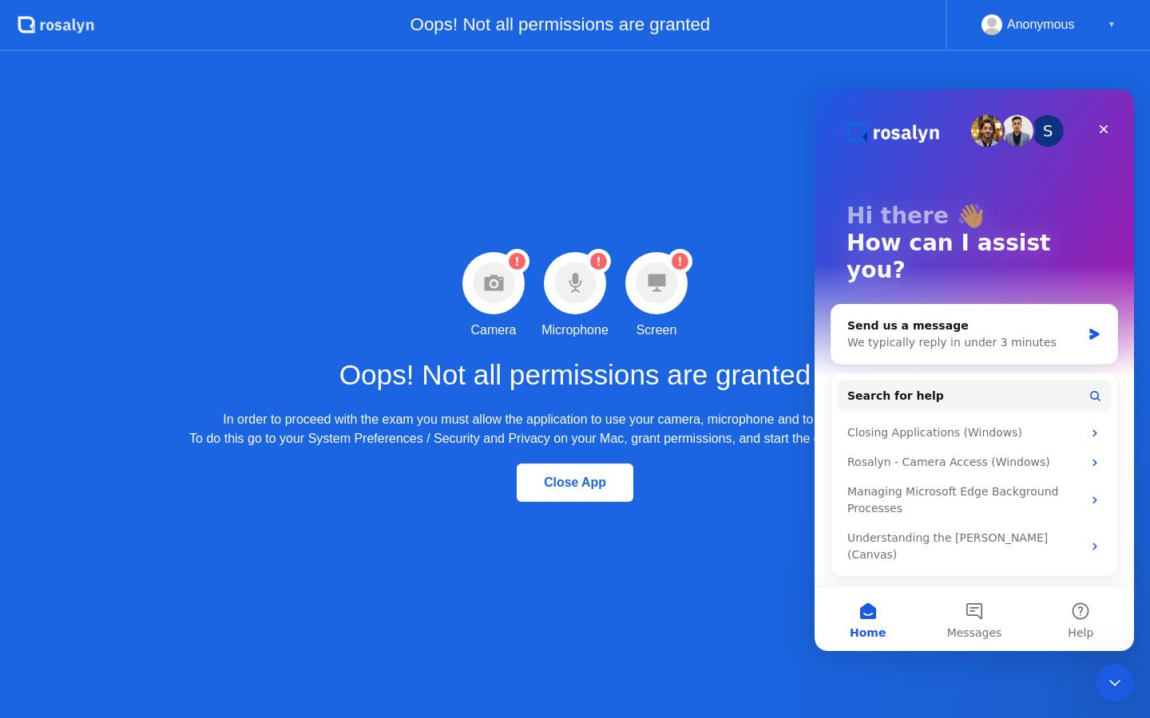
click at [994, 669] on div "Warning Camera permission not granted Camera Warning Microphone permission not …" at bounding box center [575, 384] width 1150 height 667
click at [959, 629] on span "Messages" at bounding box center [974, 632] width 55 height 11
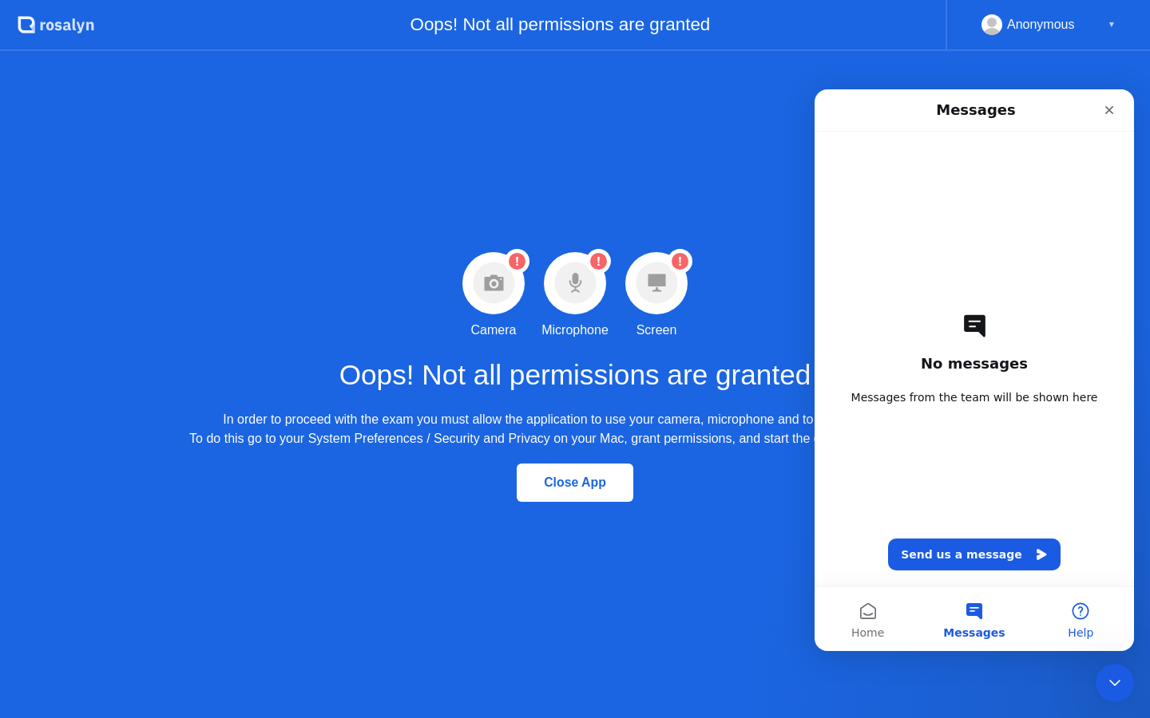
click at [1075, 611] on button "Help" at bounding box center [1080, 620] width 106 height 64
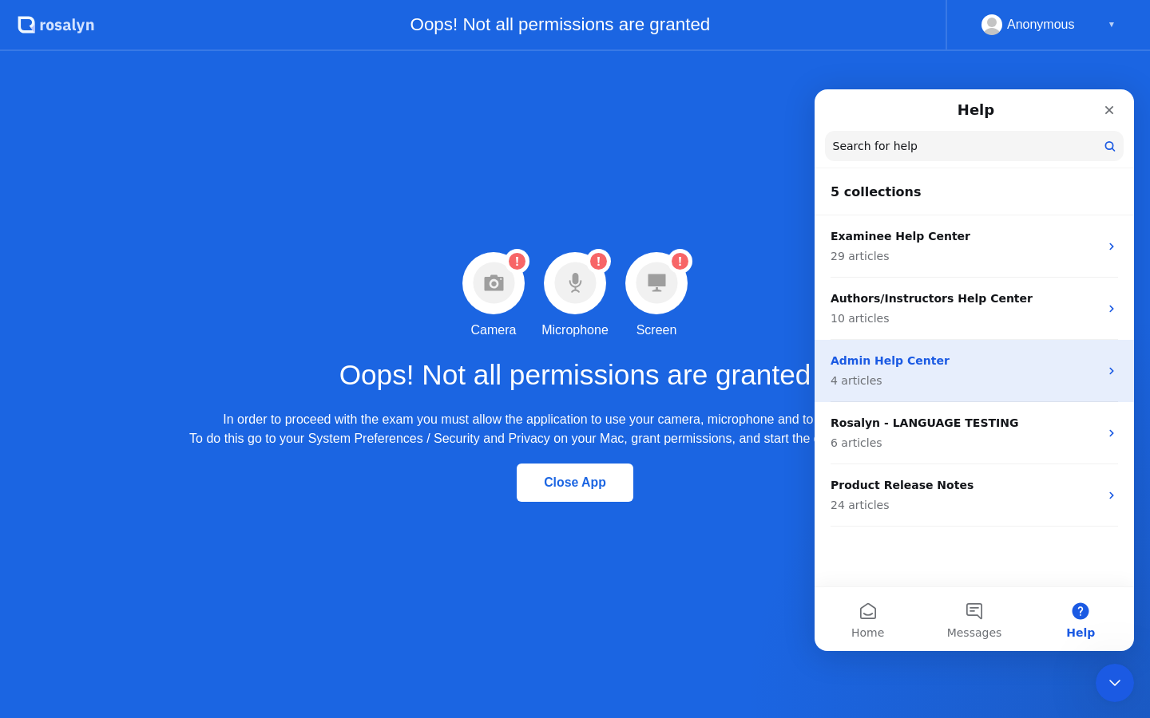
click at [957, 374] on p "4 articles" at bounding box center [964, 381] width 268 height 17
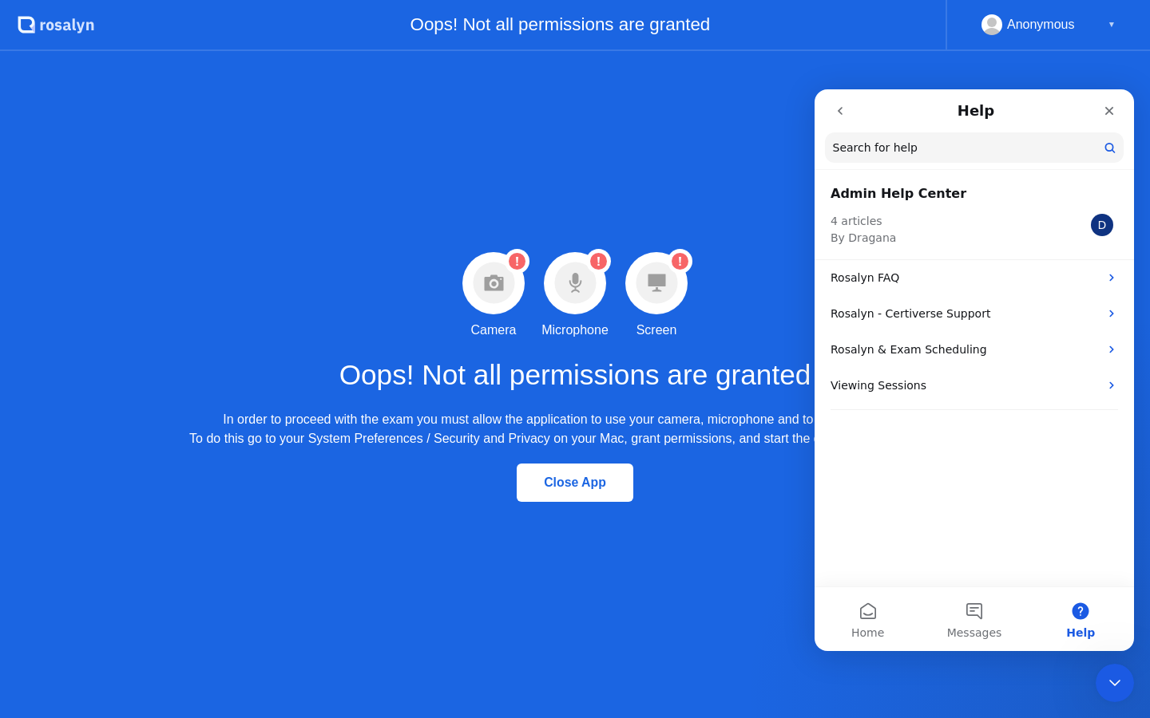
click at [603, 384] on h1 "Oops! Not all permissions are granted" at bounding box center [575, 375] width 472 height 42
click at [716, 66] on div "Warning Camera permission not granted Camera Warning Microphone permission not …" at bounding box center [575, 384] width 1150 height 667
click at [568, 702] on div "Warning Camera permission not granted Camera Warning Microphone permission not …" at bounding box center [575, 384] width 1150 height 667
click at [1106, 686] on icon "Close Intercom Messenger" at bounding box center [1111, 680] width 19 height 19
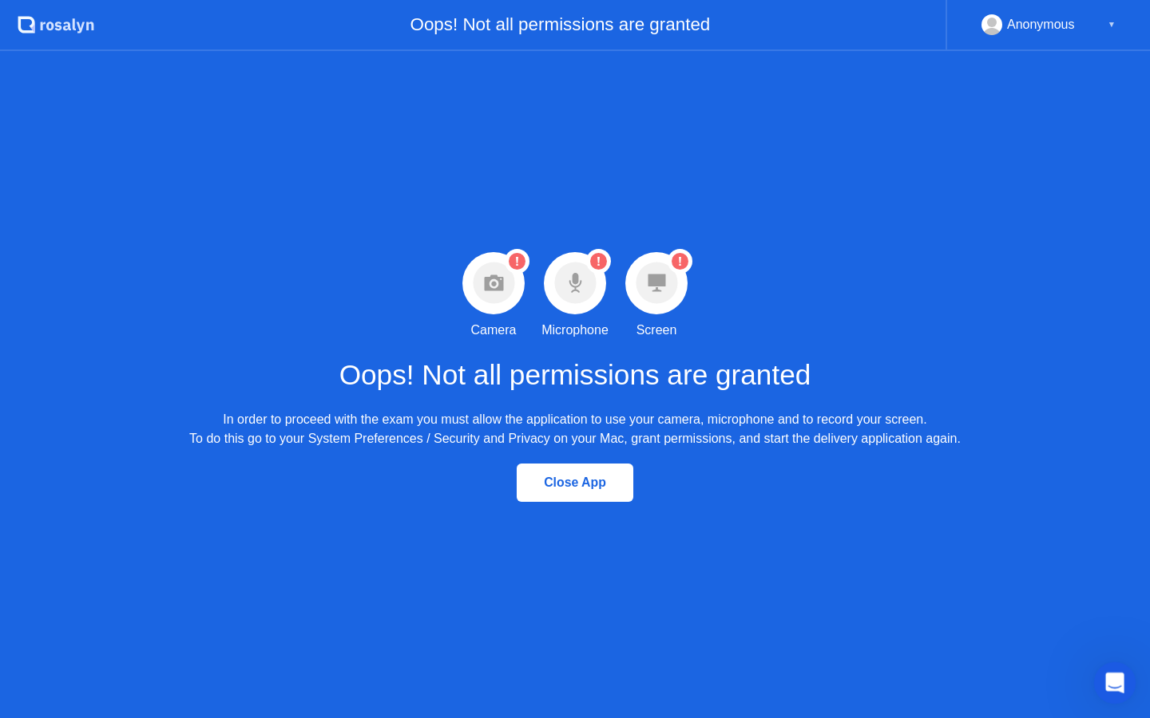
click at [1110, 677] on icon "Open Intercom Messenger" at bounding box center [1112, 681] width 26 height 26
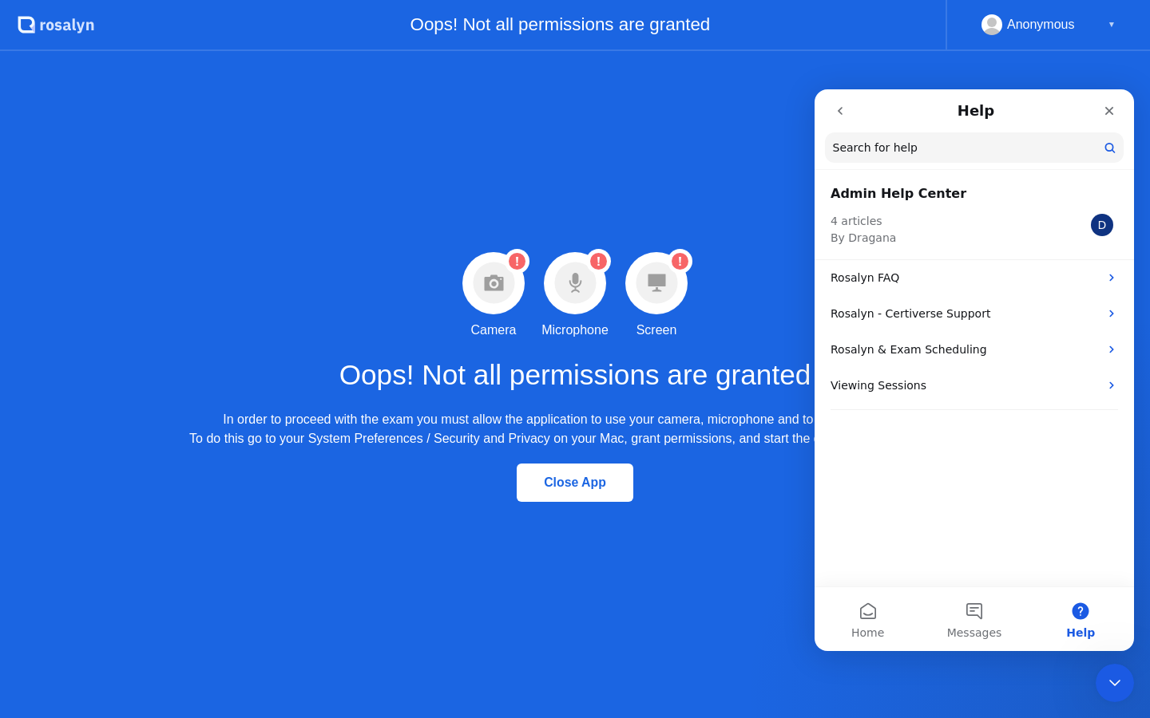
click at [982, 147] on input "Search for help" at bounding box center [974, 148] width 299 height 30
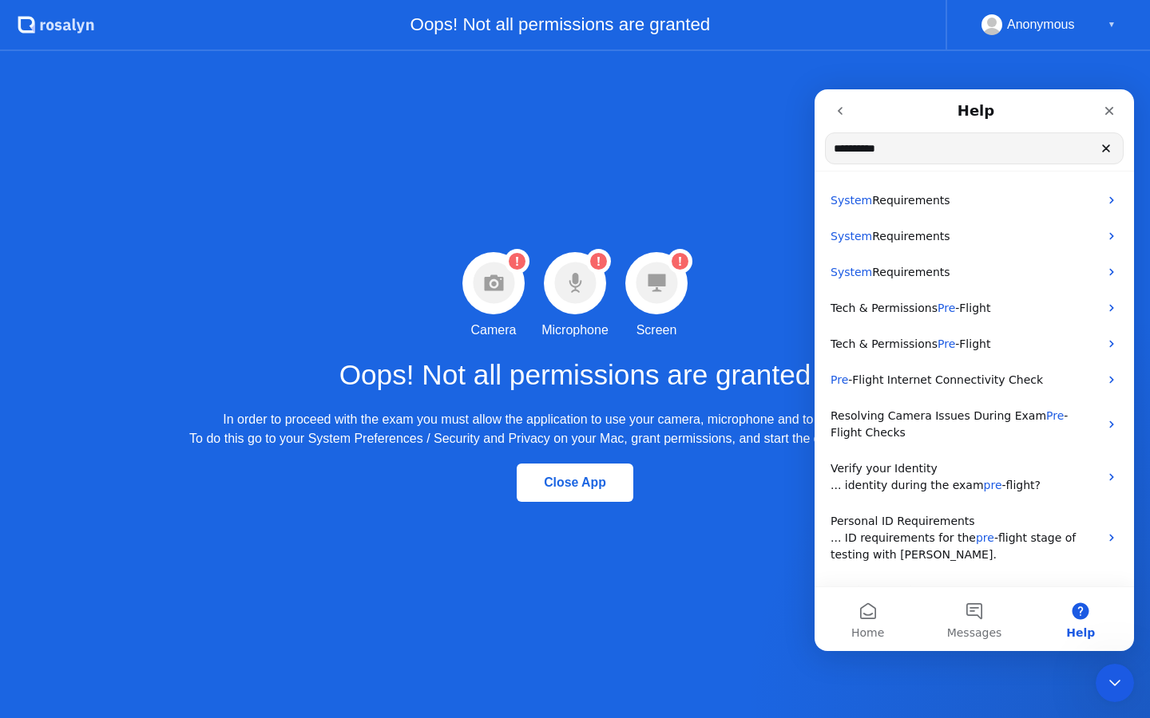
type input "**********"
click at [694, 65] on div "Warning Camera permission not granted Camera Warning Microphone permission not …" at bounding box center [575, 384] width 1150 height 667
click at [690, 156] on div "Warning Camera permission not granted Camera Warning Microphone permission not …" at bounding box center [575, 384] width 1150 height 667
click at [837, 111] on icon "go back" at bounding box center [839, 111] width 13 height 13
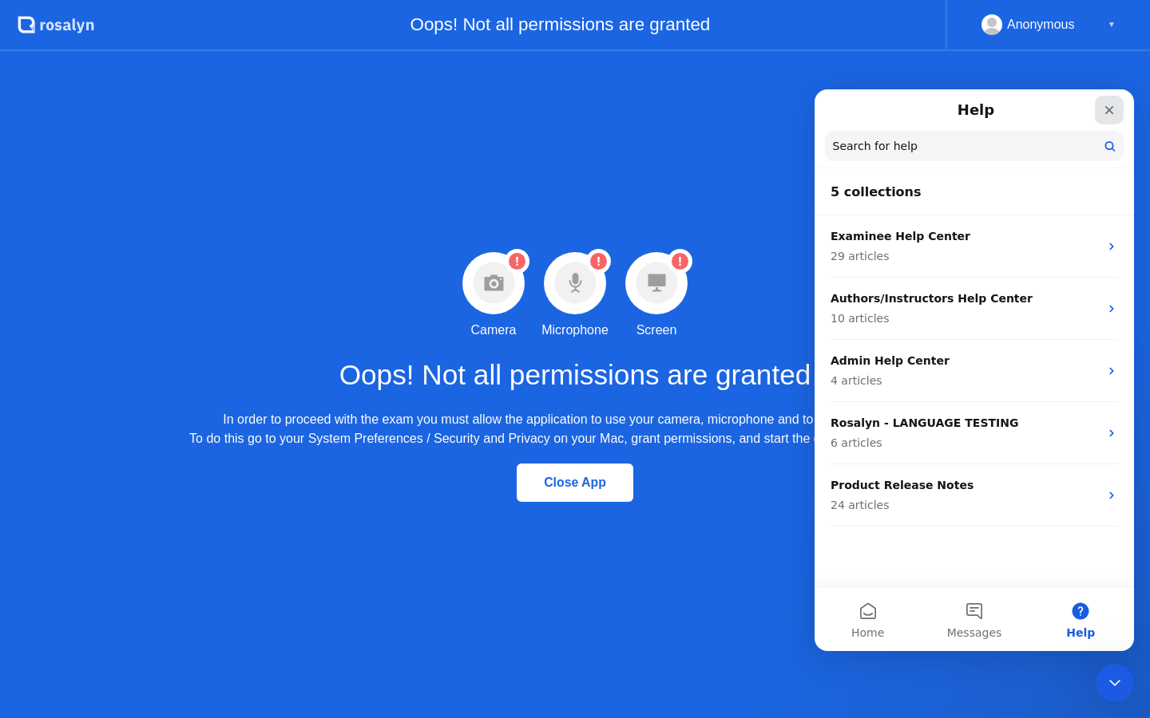
click at [1110, 113] on icon "Close" at bounding box center [1109, 110] width 9 height 9
